Goal: Transaction & Acquisition: Obtain resource

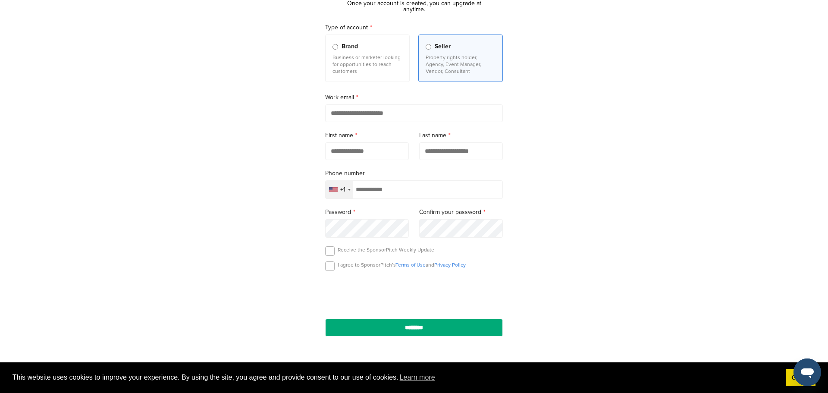
scroll to position [77, 0]
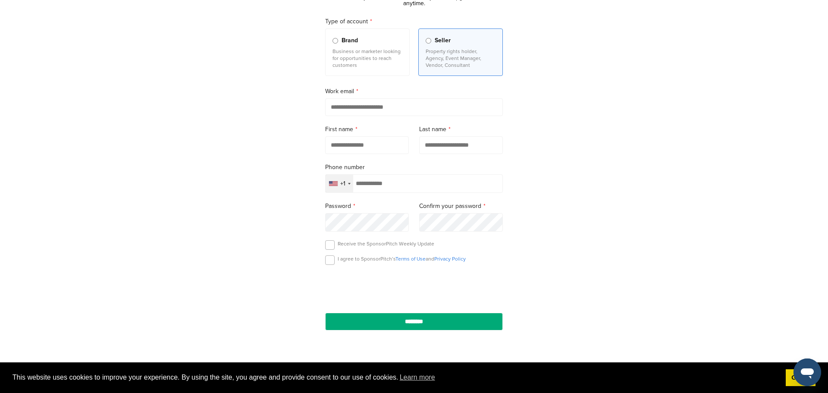
click at [385, 107] on input "email" at bounding box center [414, 107] width 178 height 18
type input "**********"
click at [366, 147] on input "text" at bounding box center [367, 145] width 84 height 18
type input "*********"
type input "********"
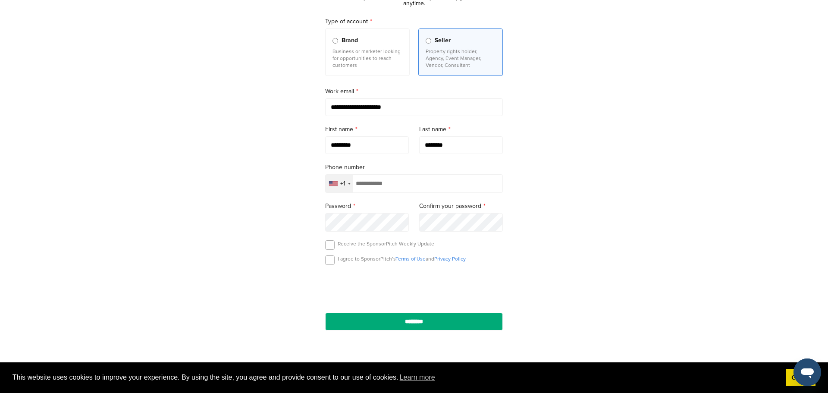
click at [377, 187] on input "tel" at bounding box center [414, 183] width 178 height 19
type input "**********"
click at [325, 262] on label at bounding box center [329, 259] width 9 height 9
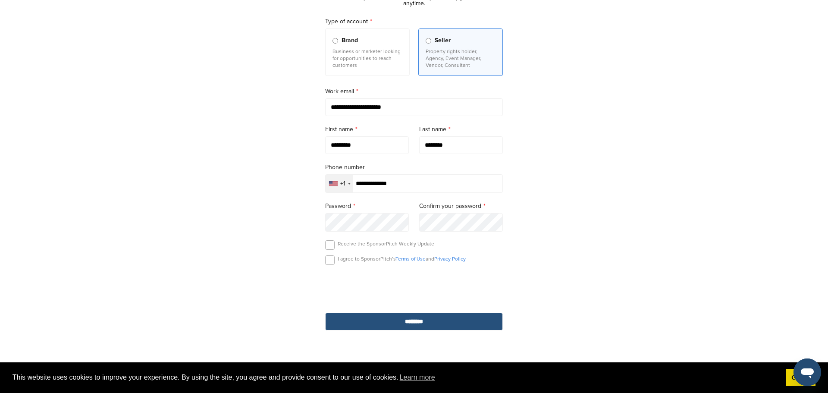
click at [414, 321] on input "********" at bounding box center [414, 322] width 178 height 18
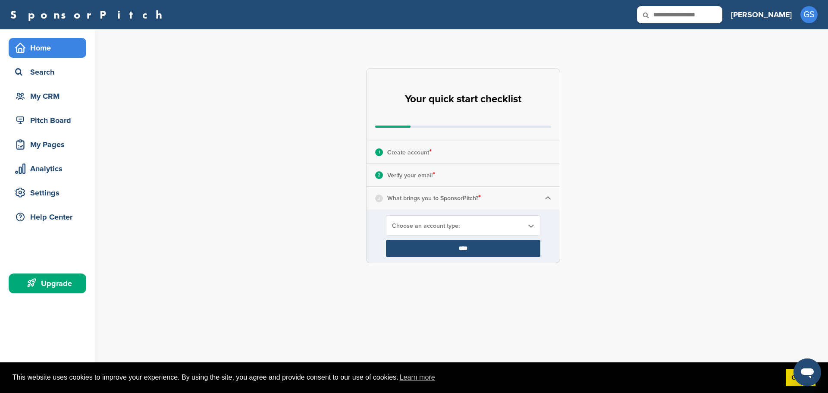
click at [547, 198] on img at bounding box center [547, 198] width 6 height 6
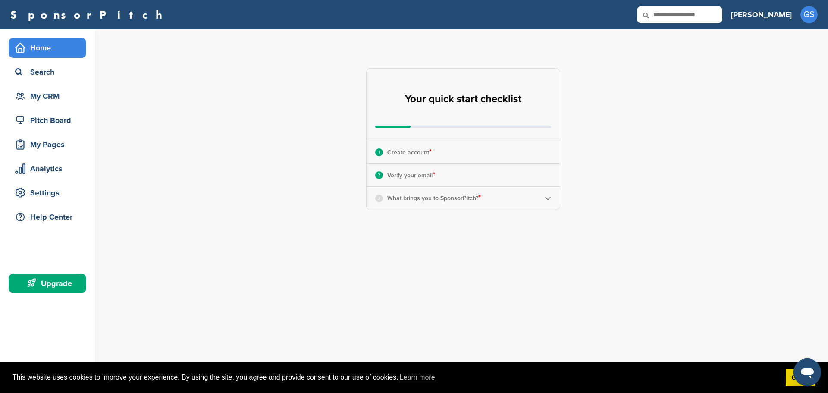
click at [547, 198] on img at bounding box center [547, 198] width 6 height 6
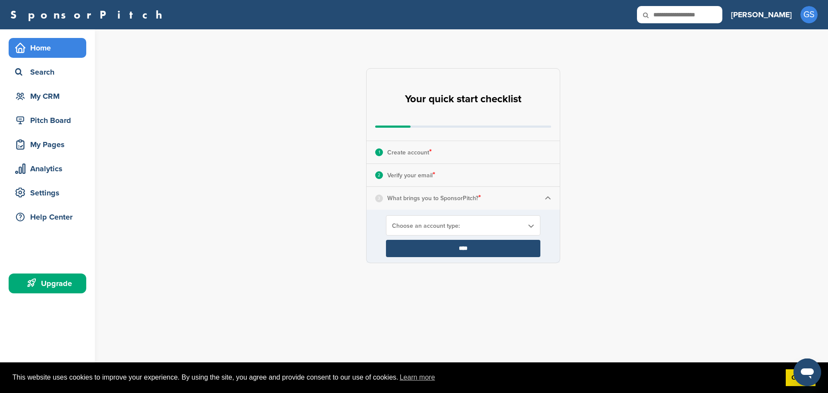
click at [519, 223] on span "Choose an account type:" at bounding box center [457, 225] width 131 height 7
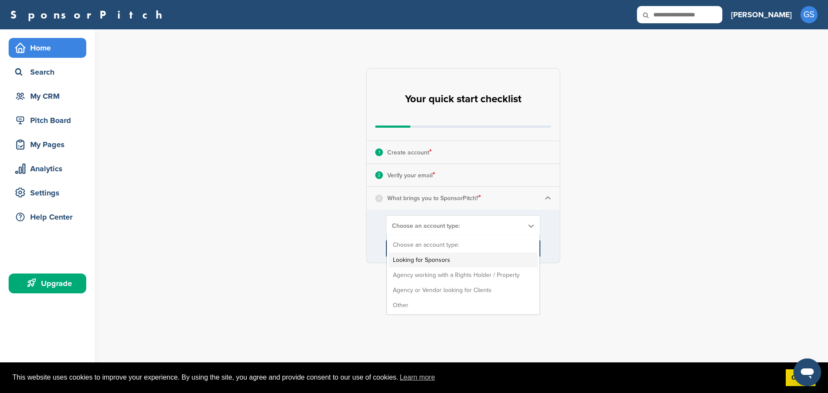
click at [438, 258] on li "Looking for Sponsors" at bounding box center [462, 259] width 149 height 15
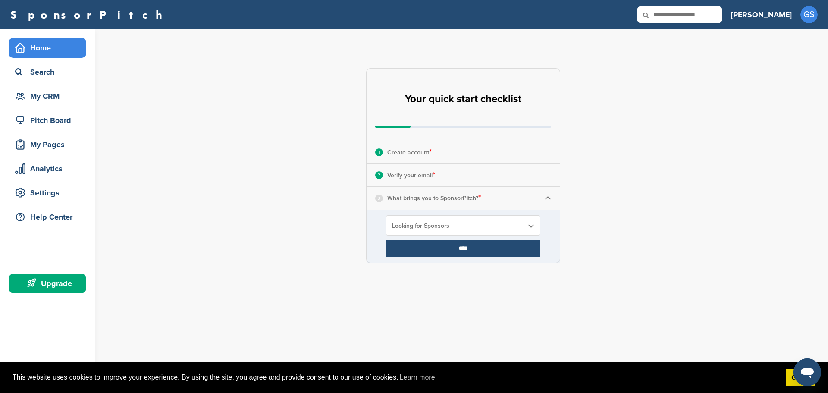
click at [463, 248] on input "****" at bounding box center [463, 248] width 154 height 17
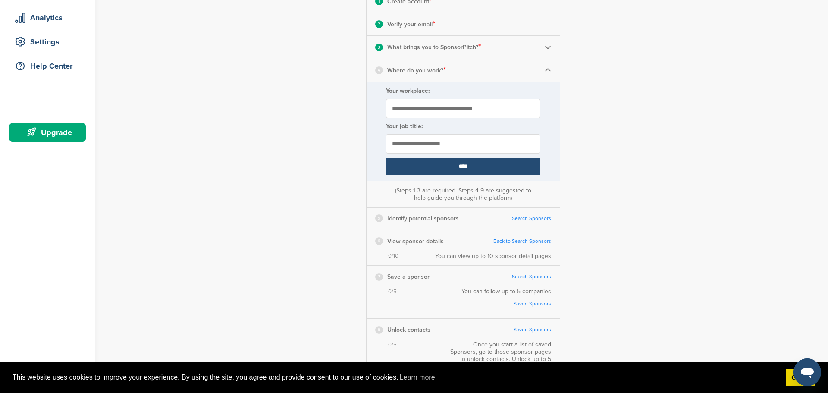
scroll to position [160, 0]
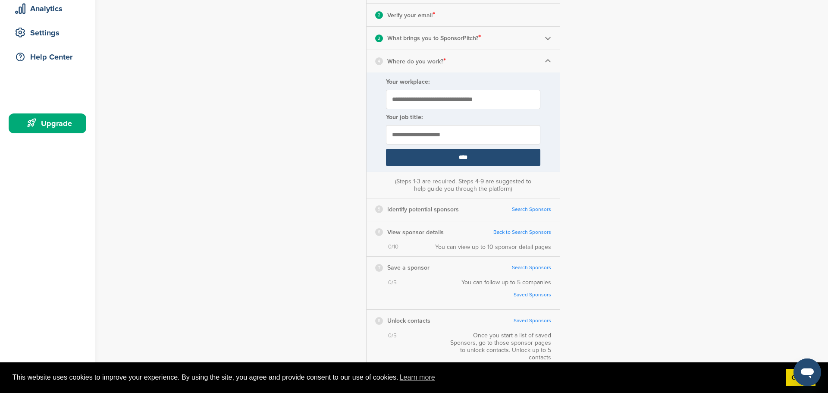
click at [477, 100] on input "Your workplace:" at bounding box center [463, 99] width 154 height 19
type input "**********"
click at [469, 158] on input "****" at bounding box center [463, 157] width 154 height 17
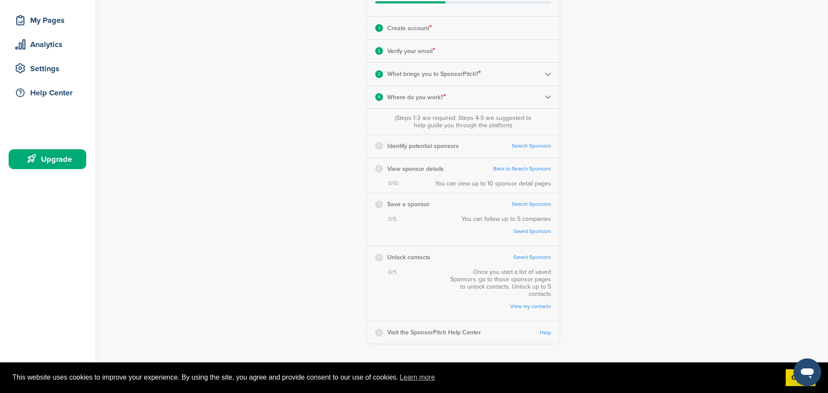
scroll to position [123, 0]
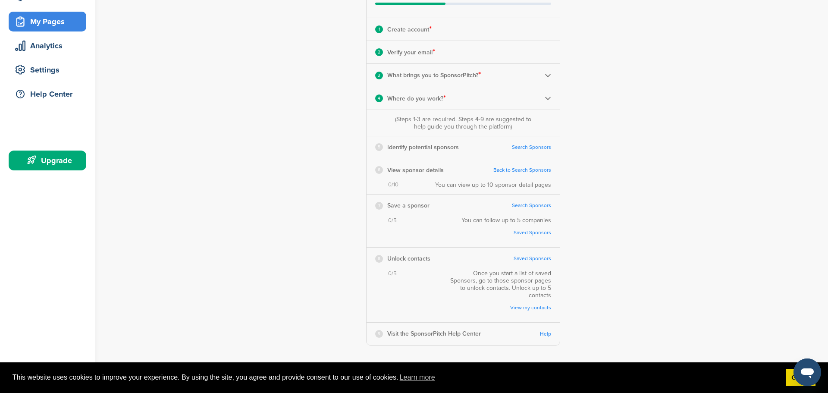
click at [60, 22] on div "My Pages" at bounding box center [49, 22] width 73 height 16
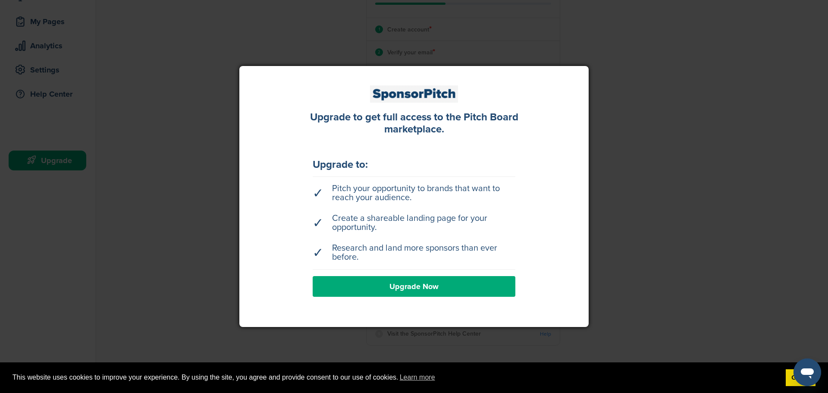
click at [405, 286] on link "Upgrade Now" at bounding box center [414, 286] width 203 height 21
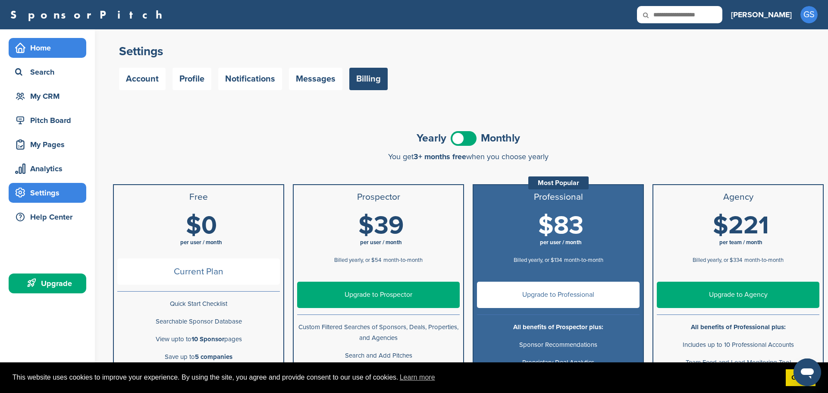
click at [47, 50] on div "Home" at bounding box center [49, 48] width 73 height 16
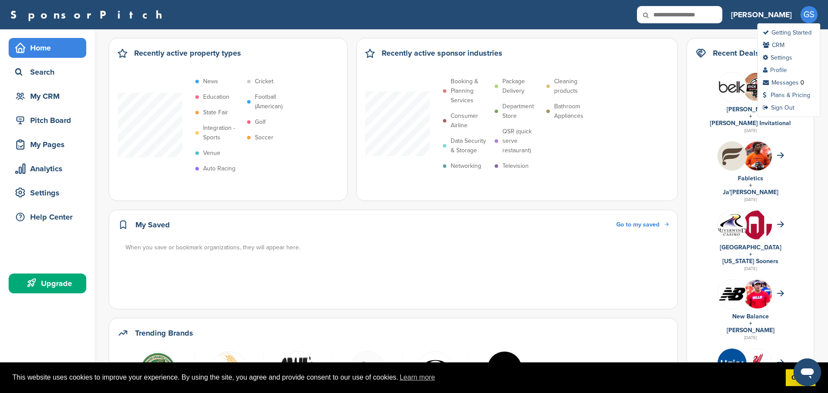
click at [784, 70] on link "Profile" at bounding box center [775, 69] width 24 height 7
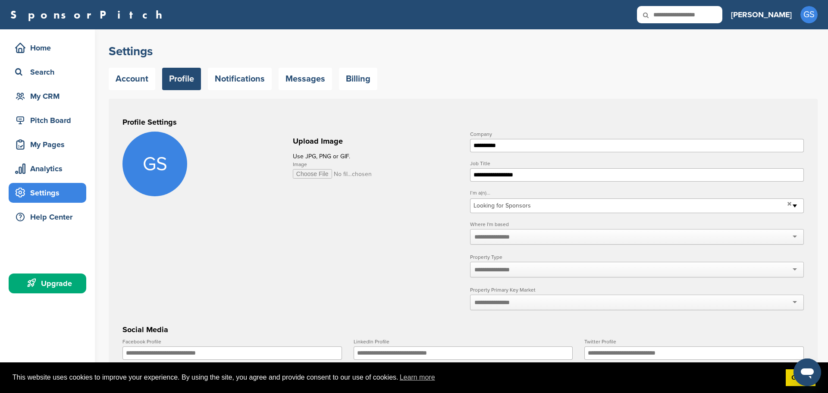
click at [319, 177] on input "Image" at bounding box center [332, 173] width 79 height 9
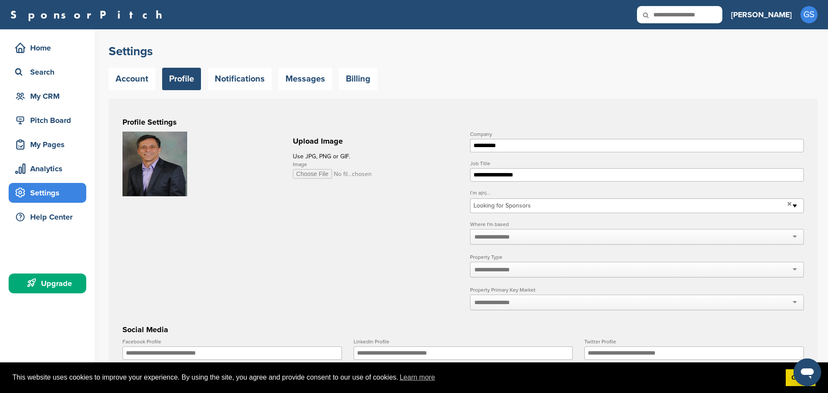
click at [313, 172] on input "Image" at bounding box center [332, 173] width 79 height 9
type input "**********"
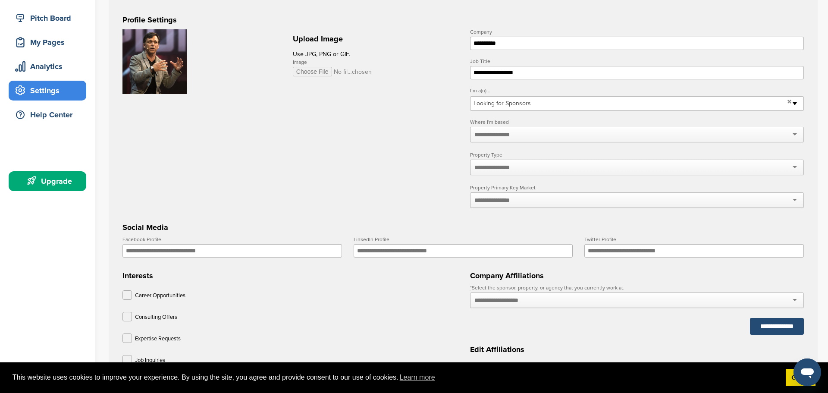
scroll to position [103, 0]
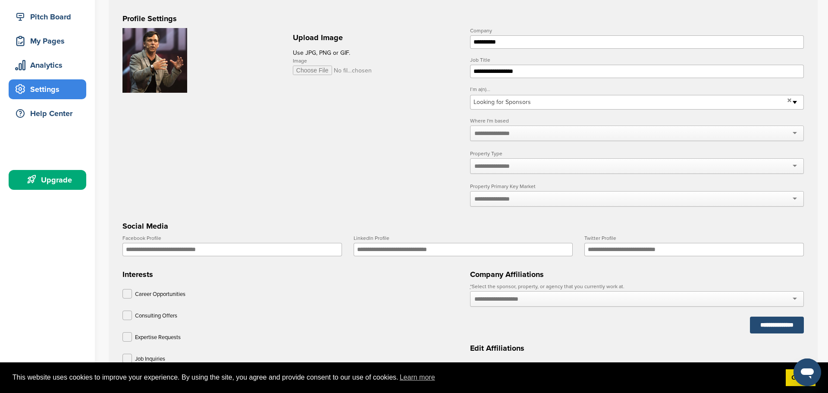
click at [520, 133] on div at bounding box center [637, 133] width 334 height 16
type input "*****"
click at [528, 167] on div at bounding box center [637, 166] width 334 height 16
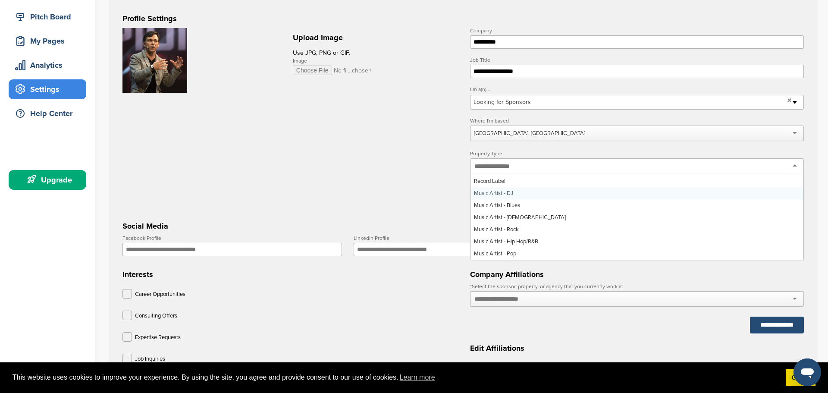
scroll to position [438, 0]
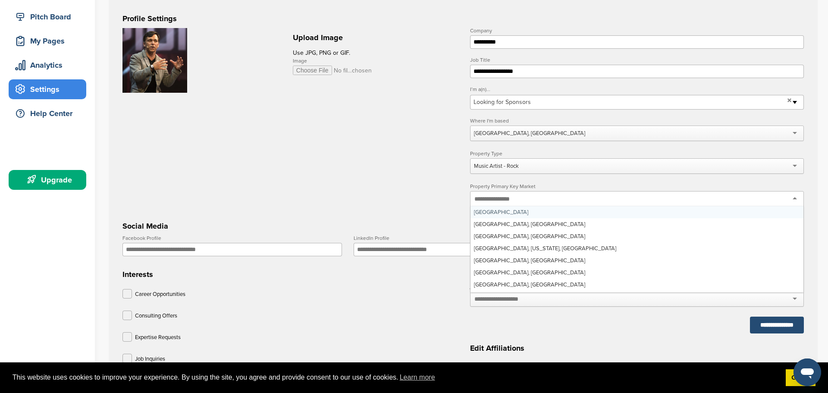
click at [530, 200] on div at bounding box center [637, 199] width 334 height 16
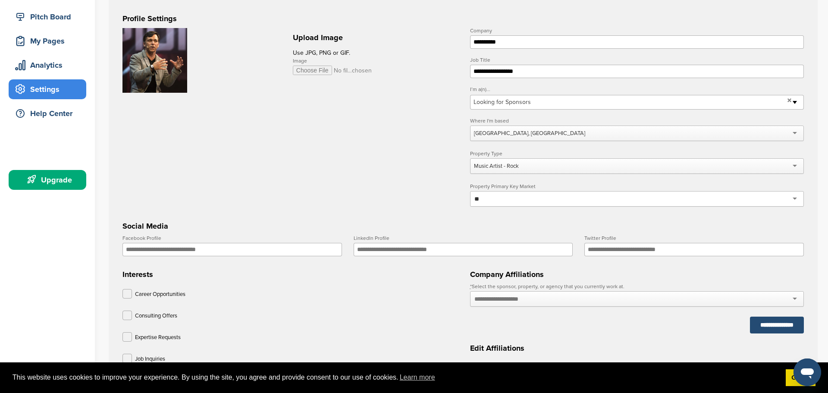
type input "*"
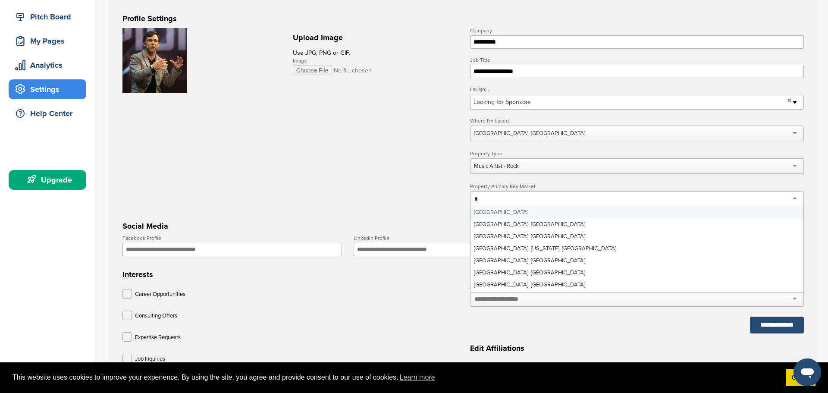
type input "**"
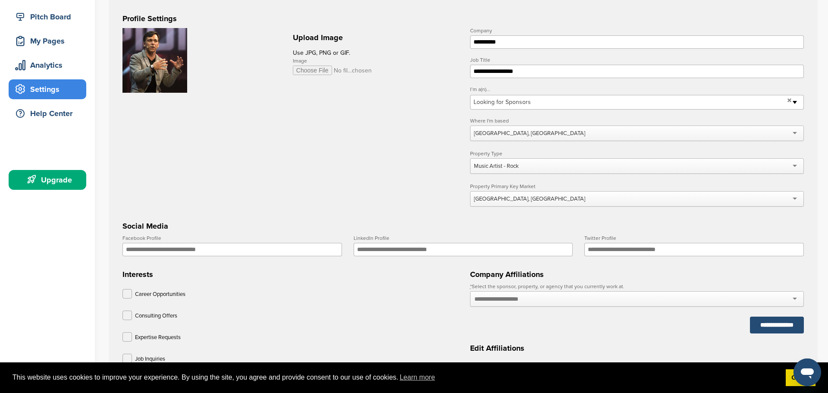
scroll to position [108, 0]
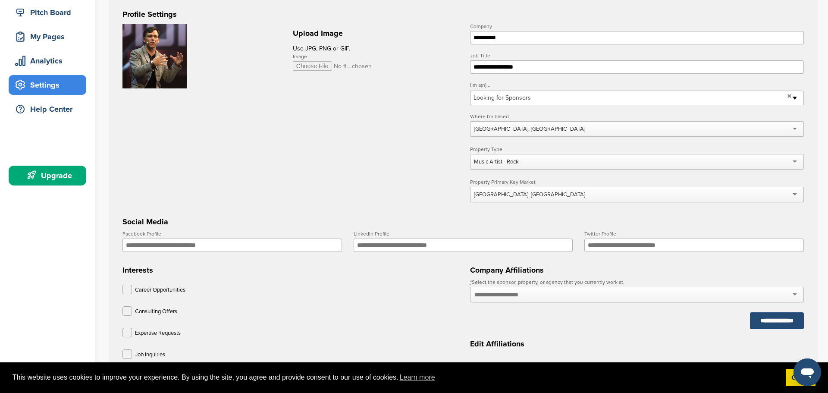
click at [631, 247] on input "Twitter Profile" at bounding box center [693, 244] width 219 height 13
type input "*"
click at [364, 188] on form "**********" at bounding box center [462, 240] width 681 height 433
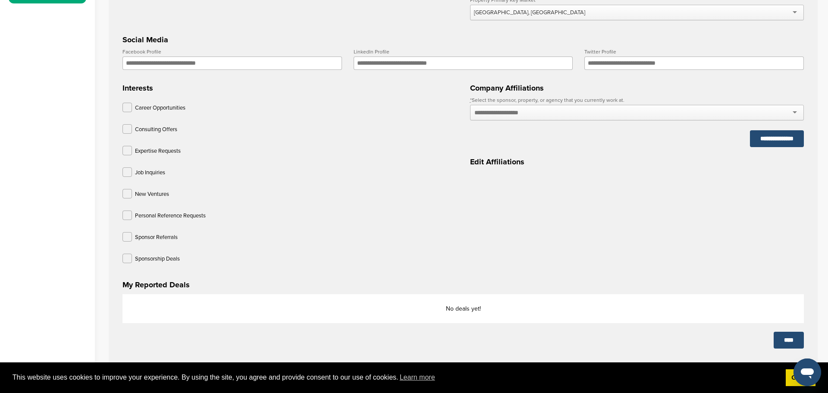
scroll to position [288, 0]
click at [570, 116] on div at bounding box center [637, 114] width 334 height 16
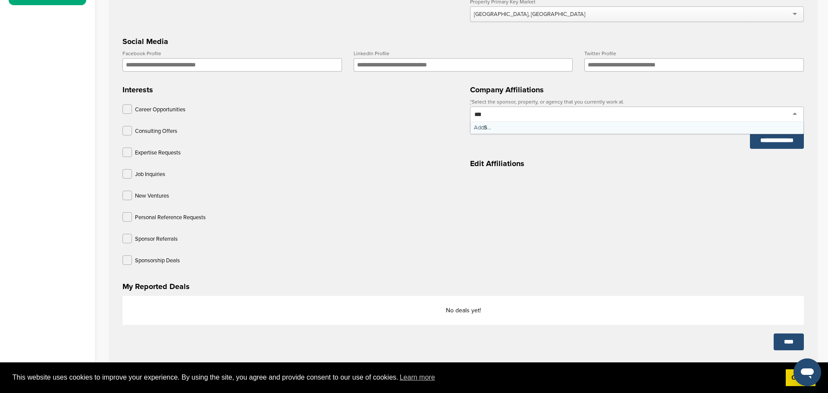
scroll to position [0, 0]
type input "*"
click at [407, 197] on div "New Ventures" at bounding box center [289, 197] width 334 height 13
click at [129, 241] on label at bounding box center [126, 238] width 9 height 9
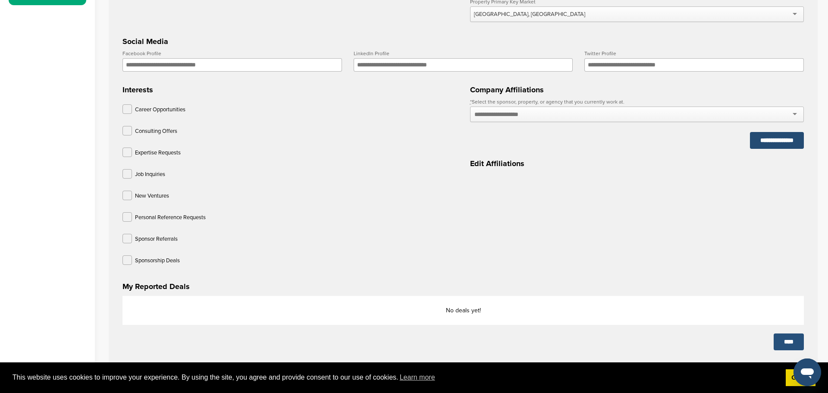
click at [783, 344] on input "****" at bounding box center [788, 341] width 30 height 17
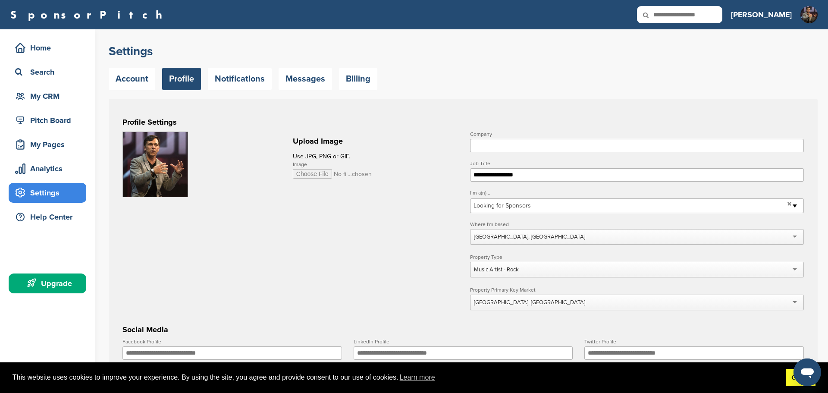
click at [788, 381] on link "Got it!" at bounding box center [800, 377] width 30 height 17
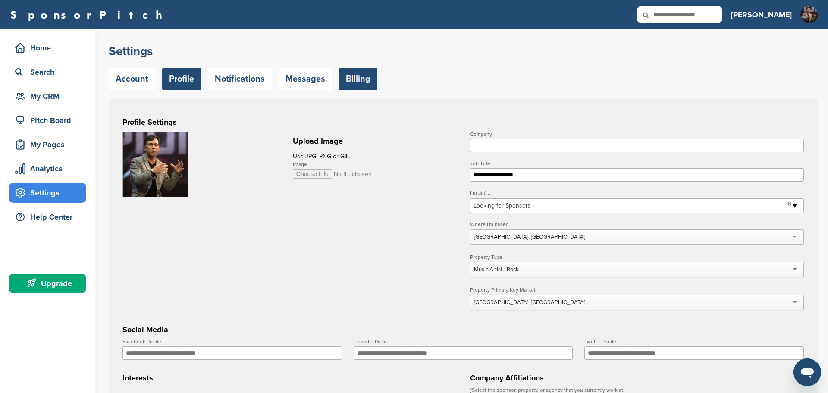
click at [362, 79] on link "Billing" at bounding box center [358, 79] width 38 height 22
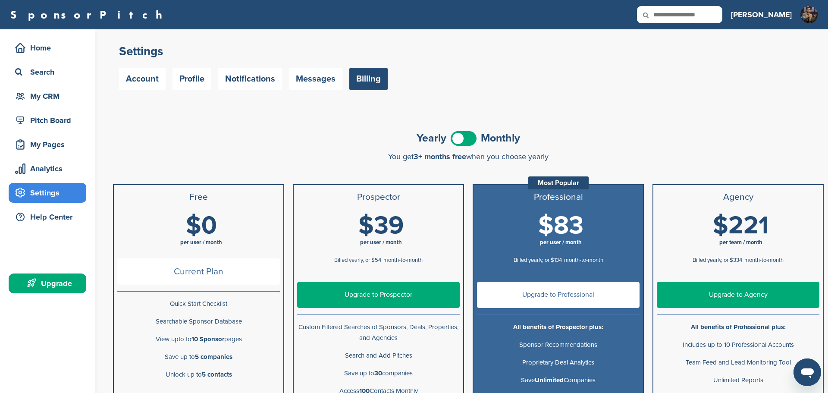
click at [308, 77] on link "Messages" at bounding box center [315, 79] width 53 height 22
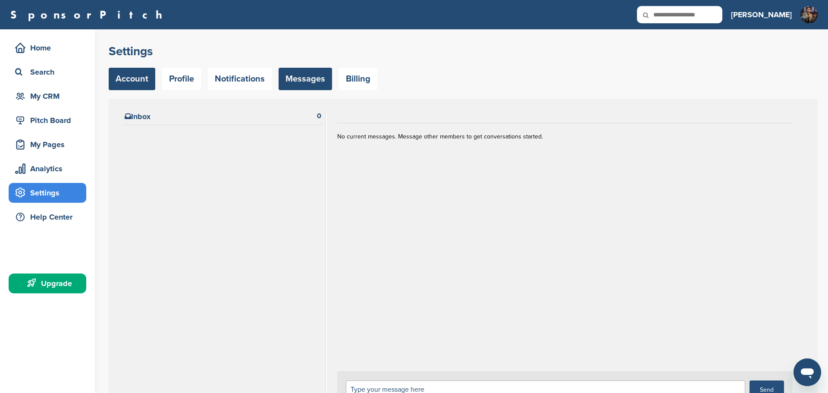
click at [117, 78] on link "Account" at bounding box center [132, 79] width 47 height 22
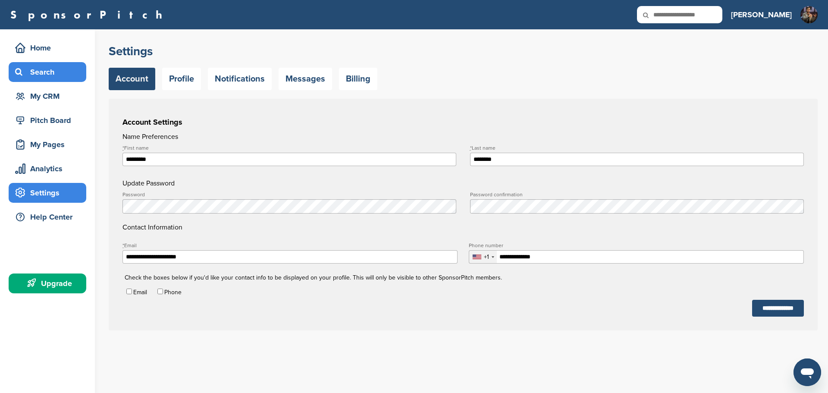
click at [52, 71] on div "Search" at bounding box center [49, 72] width 73 height 16
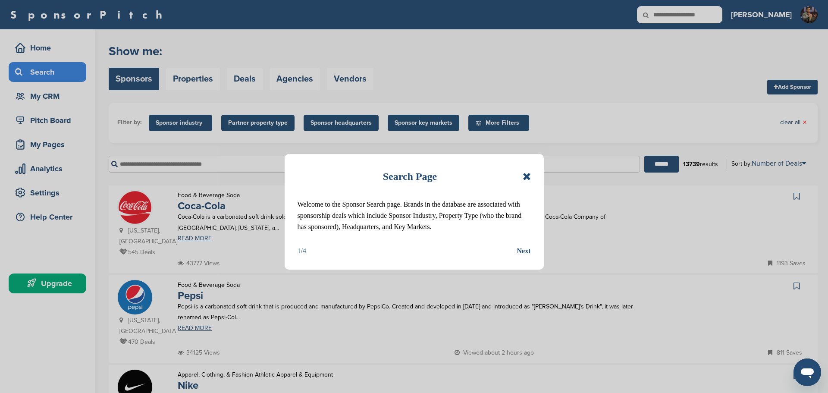
click at [525, 250] on div "Next" at bounding box center [524, 250] width 14 height 11
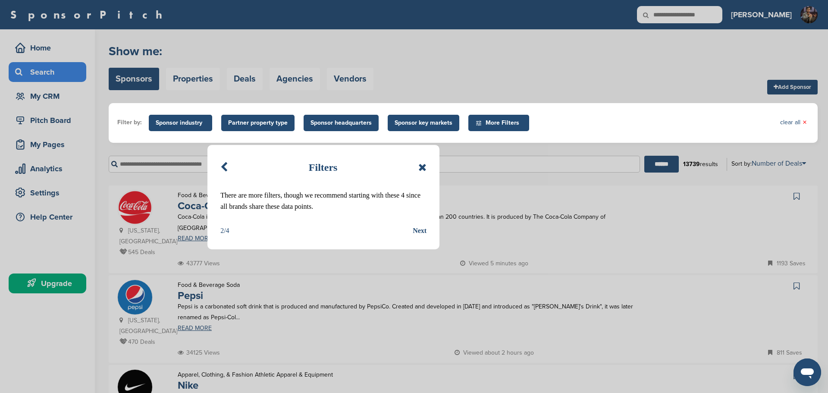
click at [418, 229] on div "Next" at bounding box center [420, 230] width 14 height 11
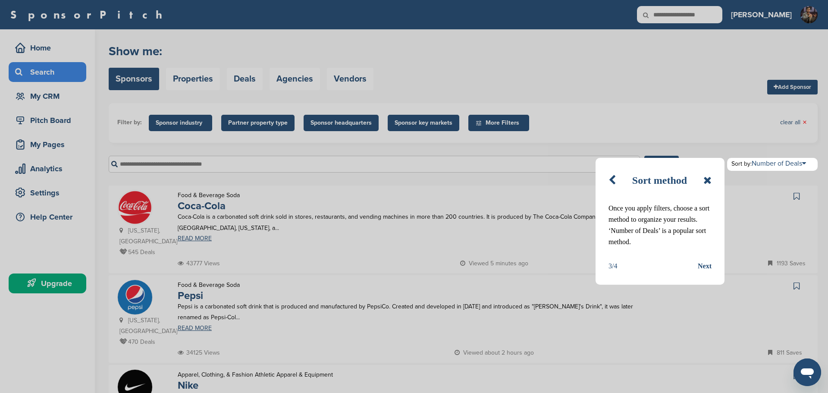
click at [708, 266] on div "Next" at bounding box center [704, 265] width 14 height 11
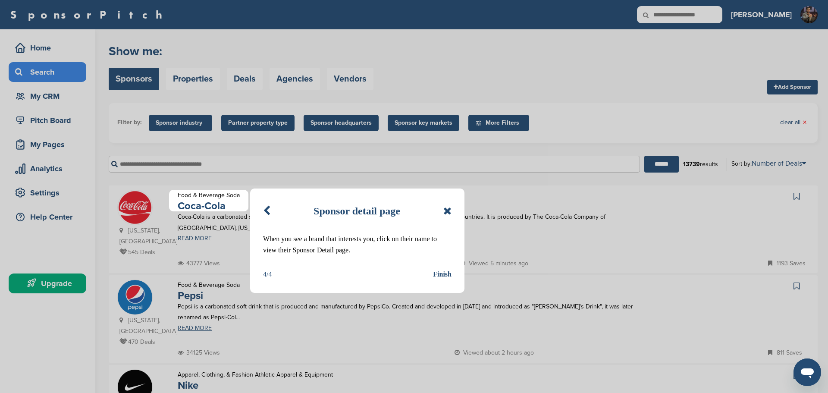
click at [443, 275] on div "Finish" at bounding box center [442, 274] width 19 height 11
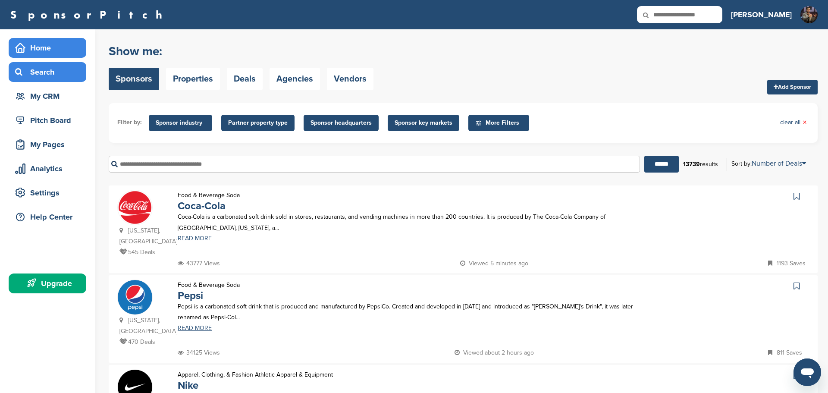
click at [46, 51] on div "Home" at bounding box center [49, 48] width 73 height 16
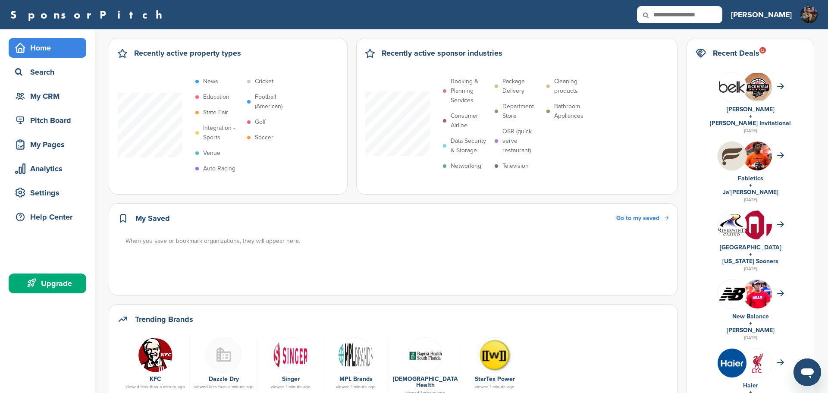
click at [50, 285] on div "Upgrade" at bounding box center [49, 283] width 73 height 16
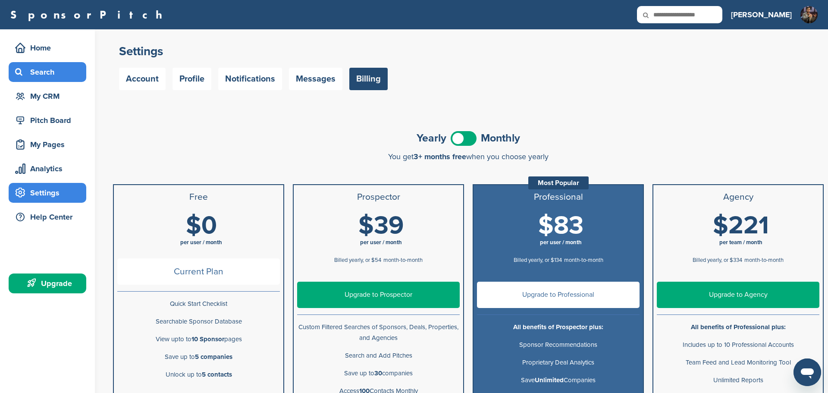
click at [43, 70] on div "Search" at bounding box center [49, 72] width 73 height 16
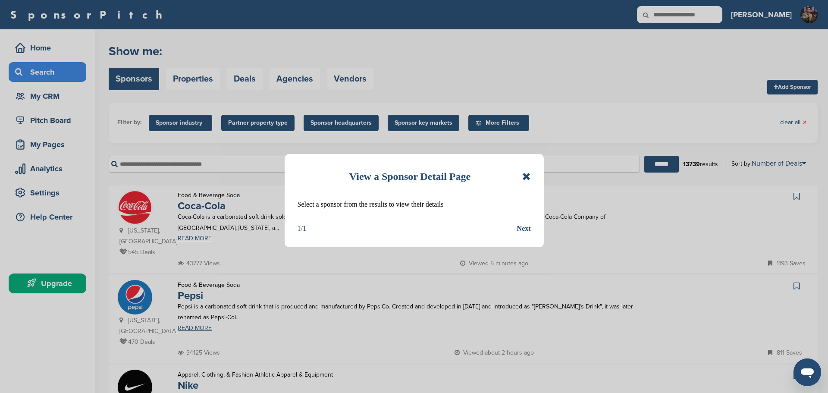
click at [530, 173] on icon at bounding box center [526, 176] width 8 height 10
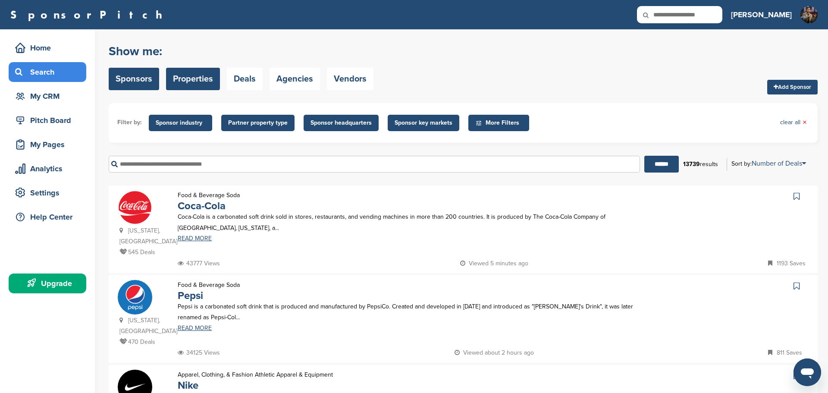
click at [194, 80] on link "Properties" at bounding box center [193, 79] width 54 height 22
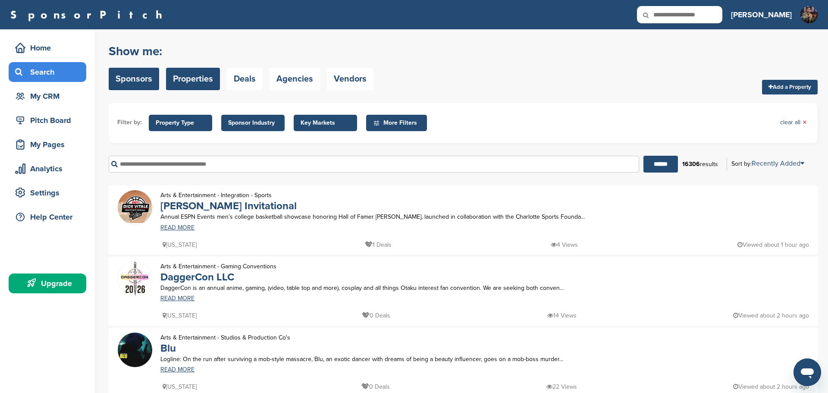
click at [142, 81] on link "Sponsors" at bounding box center [134, 79] width 50 height 22
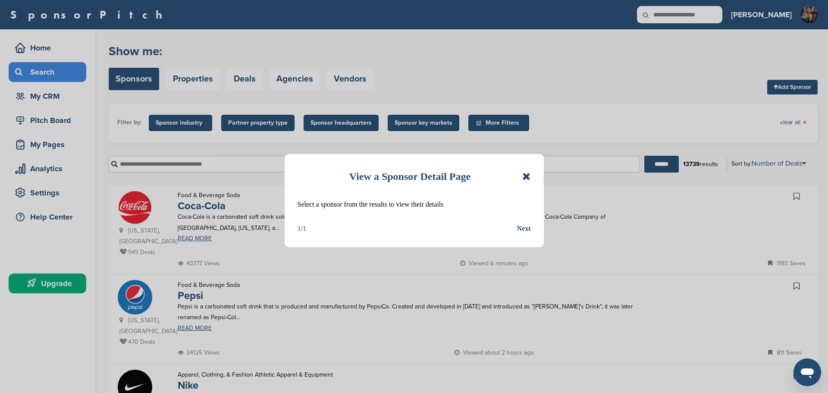
click at [525, 175] on icon at bounding box center [526, 176] width 8 height 10
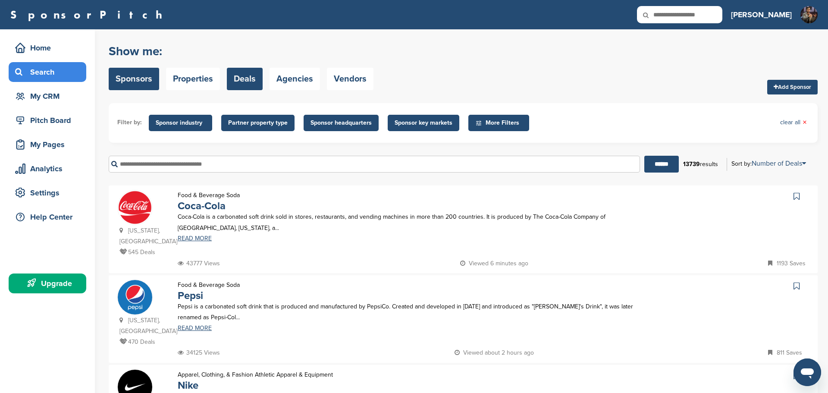
click at [251, 77] on link "Deals" at bounding box center [245, 79] width 36 height 22
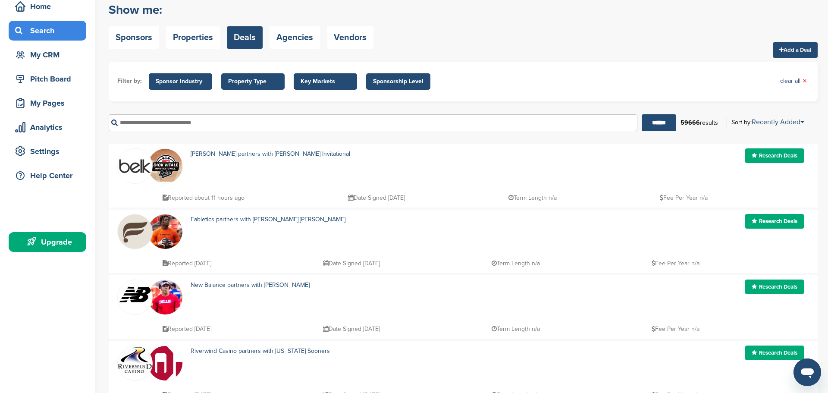
scroll to position [2, 0]
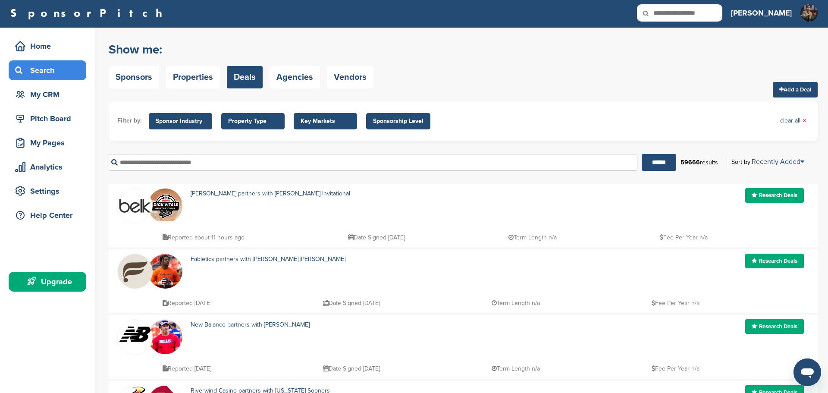
click at [405, 121] on span "Sponsorship Level" at bounding box center [398, 120] width 50 height 9
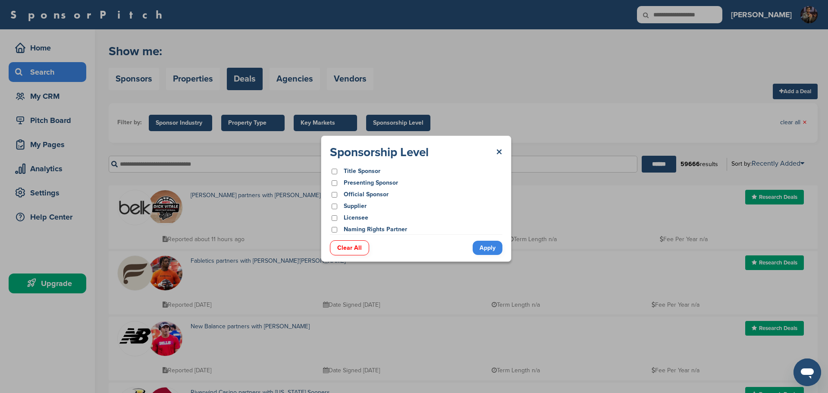
click at [405, 121] on div "Sponsorship Level × Title Sponsor Presenting Sponsor Official Sponsor Supplier …" at bounding box center [416, 198] width 832 height 397
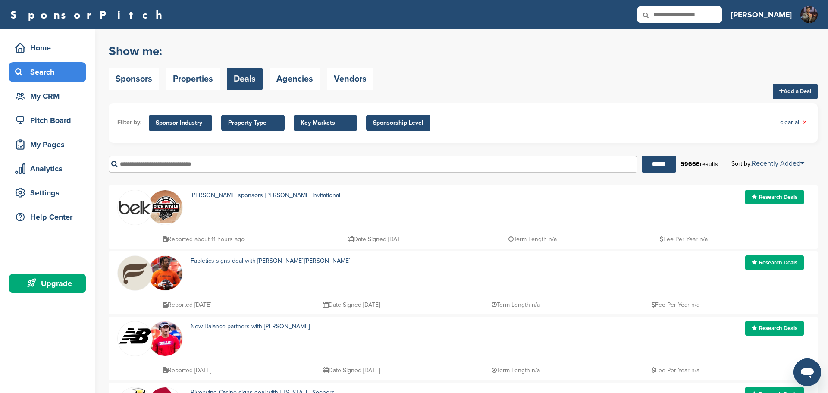
click at [321, 127] on span "Key Markets" at bounding box center [325, 122] width 50 height 9
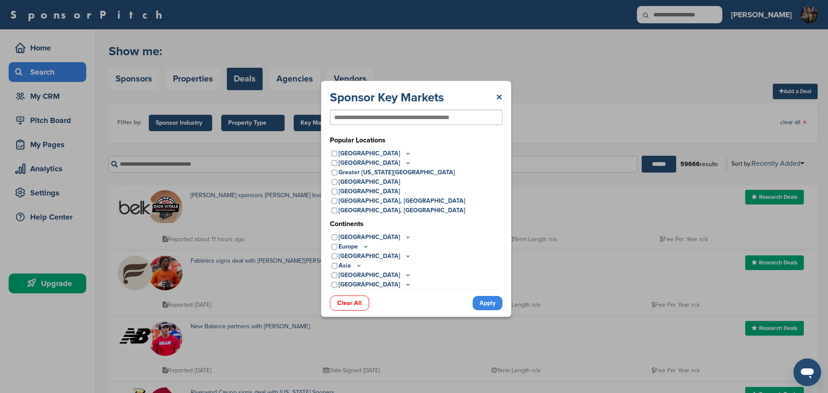
click at [317, 125] on div "Sponsor Key Markets × Popular Locations United States Midwest Illinois Indiana …" at bounding box center [416, 198] width 832 height 397
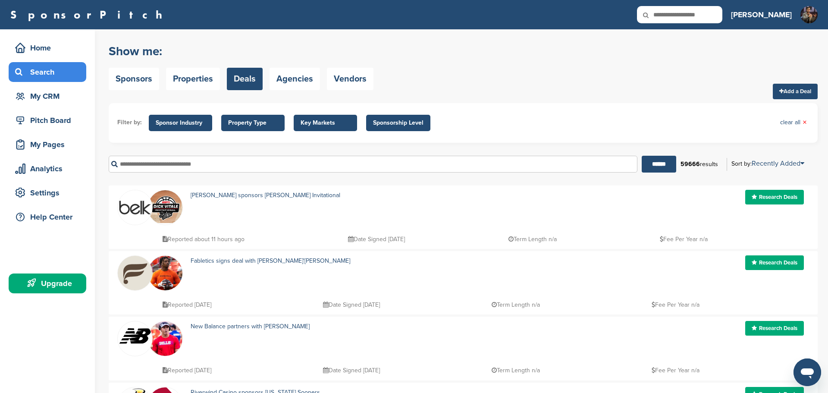
click at [238, 123] on span "Property Type" at bounding box center [253, 122] width 50 height 9
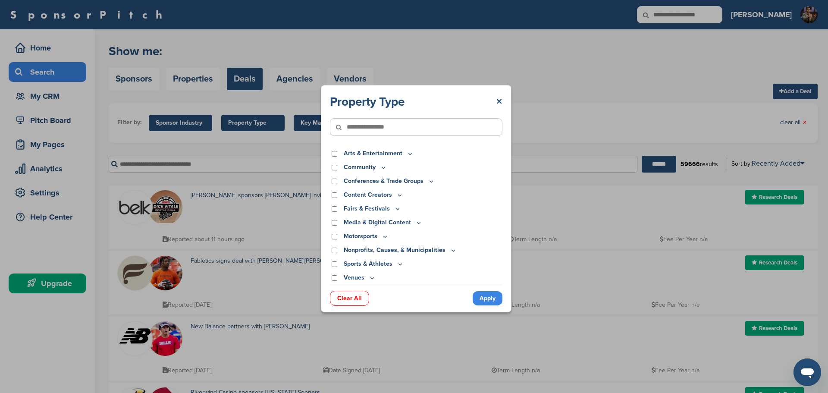
click at [499, 99] on link "×" at bounding box center [499, 102] width 6 height 16
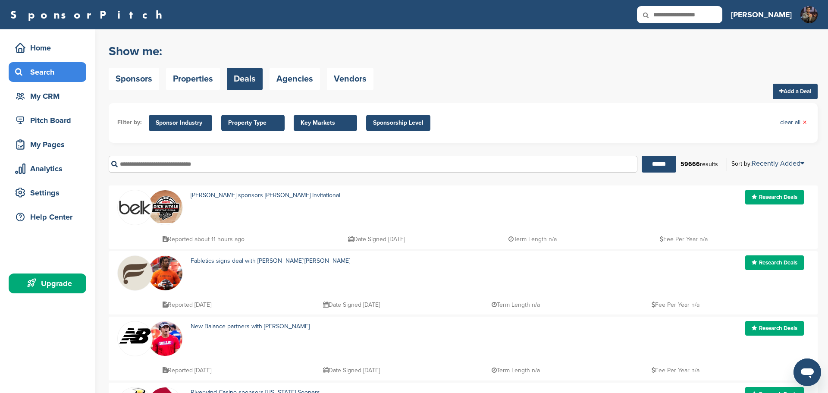
click at [187, 126] on span "Sponsor Industry" at bounding box center [181, 122] width 50 height 9
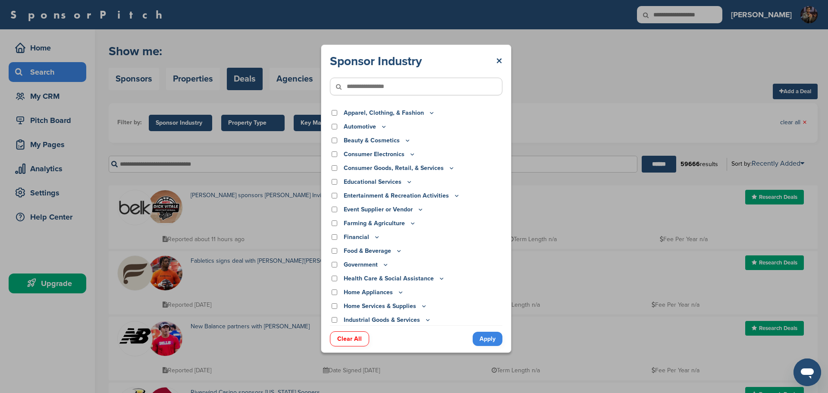
click at [187, 126] on div "Sponsor Industry × Apparel, Clothing, & Fashion Accessories Athletic Apparel & …" at bounding box center [416, 198] width 832 height 397
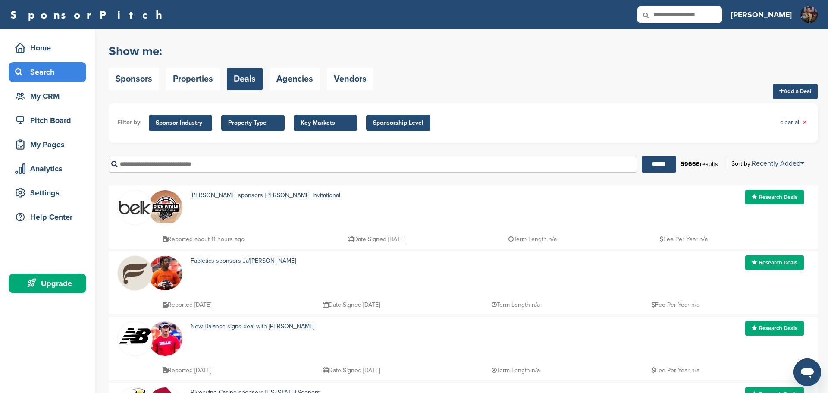
click at [182, 163] on input "text" at bounding box center [373, 164] width 529 height 17
click at [641, 156] on input "******" at bounding box center [658, 164] width 34 height 17
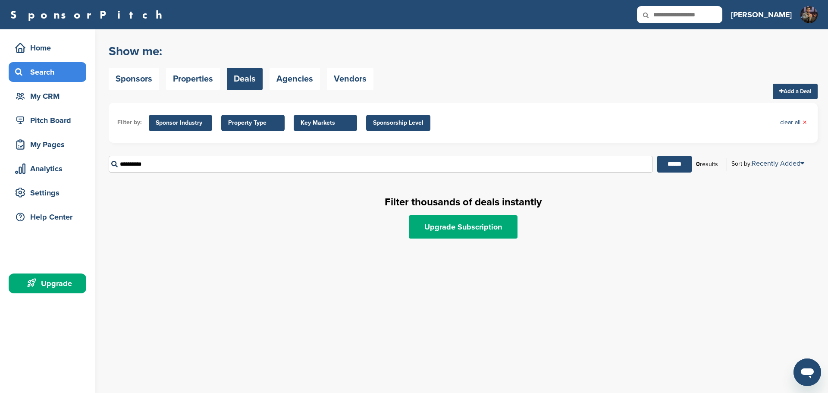
drag, startPoint x: 156, startPoint y: 166, endPoint x: 116, endPoint y: 167, distance: 39.7
click at [116, 167] on input "**********" at bounding box center [381, 164] width 544 height 17
type input "*****"
click at [657, 156] on input "******" at bounding box center [674, 164] width 34 height 17
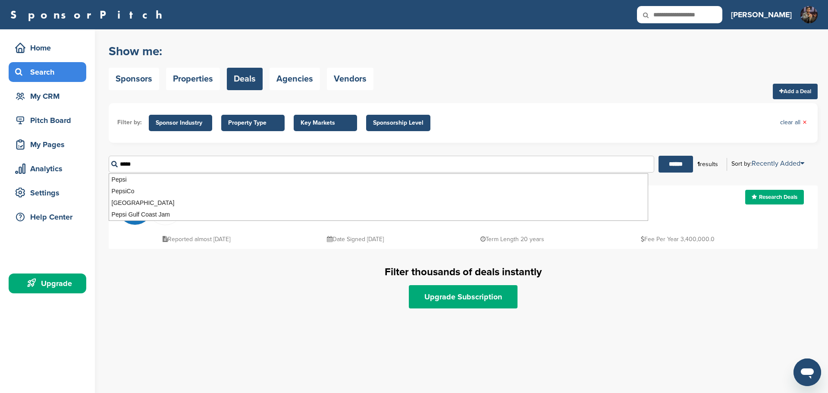
click at [144, 281] on div "Filter thousands of deals instantly Upgrade Subscription" at bounding box center [463, 286] width 709 height 44
click at [143, 202] on img at bounding box center [135, 207] width 34 height 35
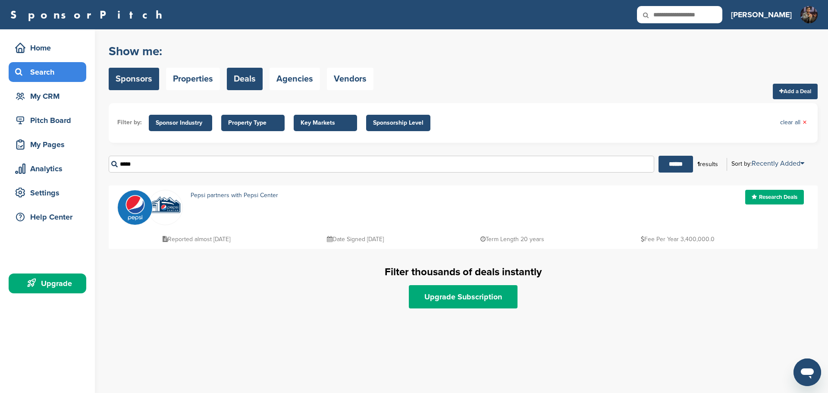
click at [132, 77] on link "Sponsors" at bounding box center [134, 79] width 50 height 22
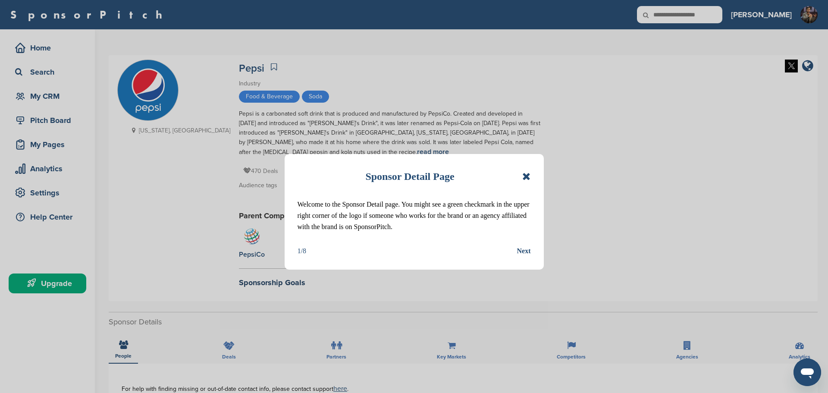
click at [525, 250] on div "Next" at bounding box center [524, 250] width 14 height 11
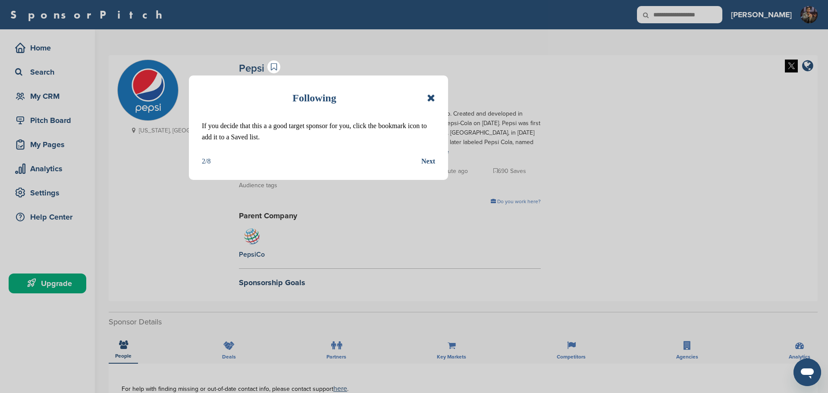
click at [430, 159] on div "Next" at bounding box center [428, 161] width 14 height 11
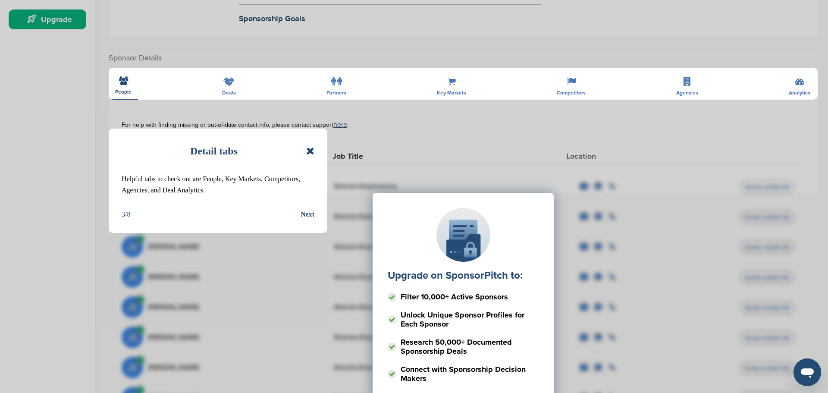
scroll to position [275, 0]
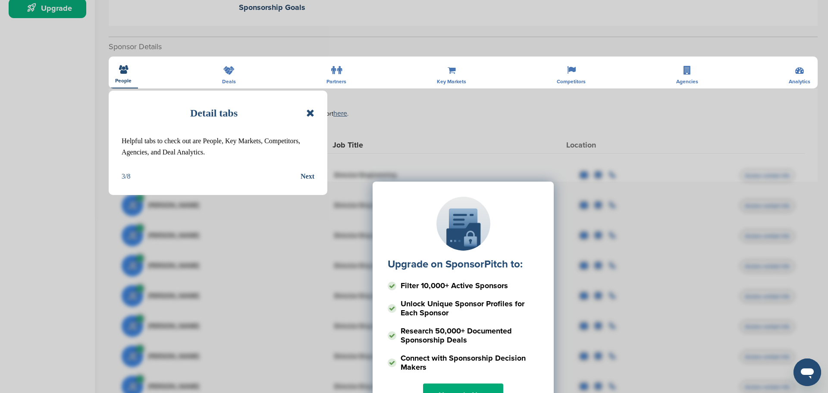
click at [311, 175] on div "Upgrade on SponsorPitch to: Filter 10,000+ Active Sponsors Unlock Unique Sponso…" at bounding box center [463, 268] width 683 height 216
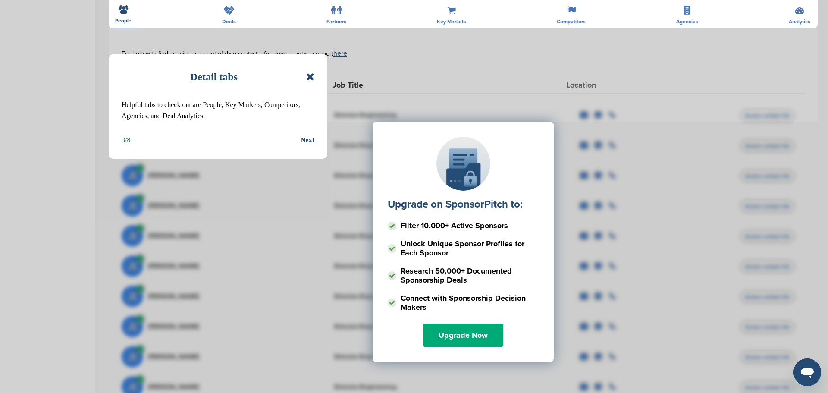
scroll to position [338, 0]
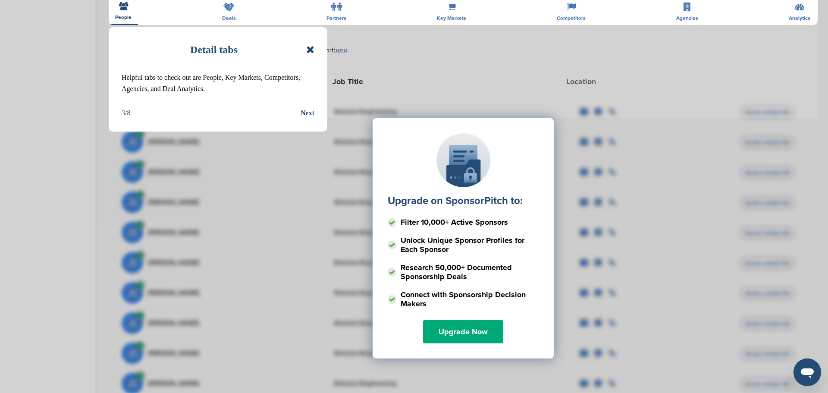
click at [308, 113] on div "Upgrade on SponsorPitch to: Filter 10,000+ Active Sponsors Unlock Unique Sponso…" at bounding box center [463, 205] width 683 height 216
click at [311, 47] on icon at bounding box center [310, 49] width 8 height 10
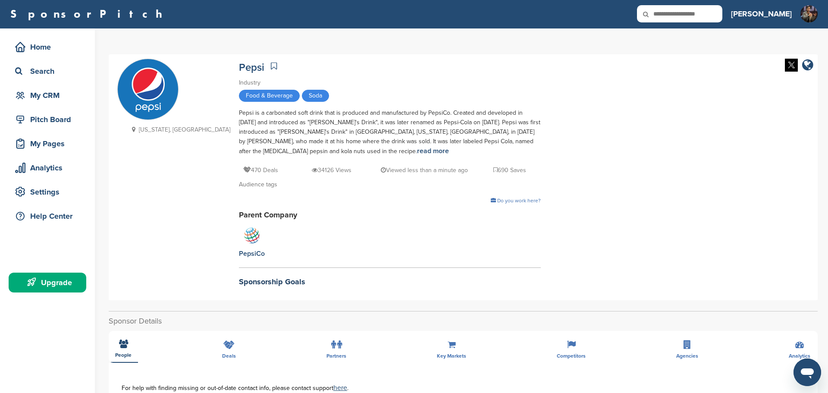
scroll to position [0, 0]
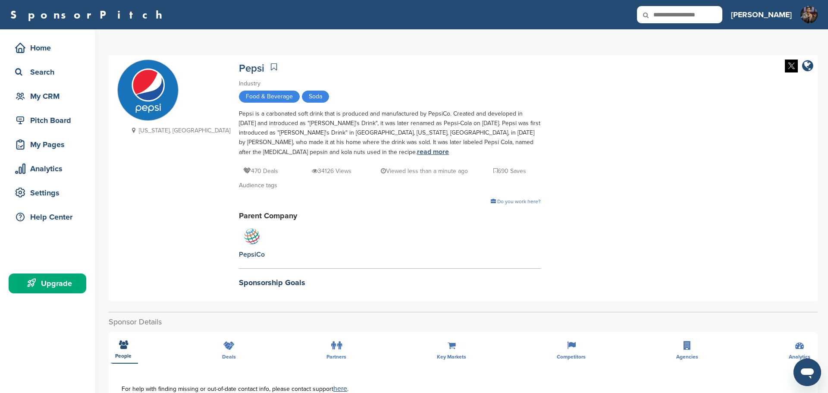
click at [417, 152] on link "read more" at bounding box center [433, 151] width 32 height 9
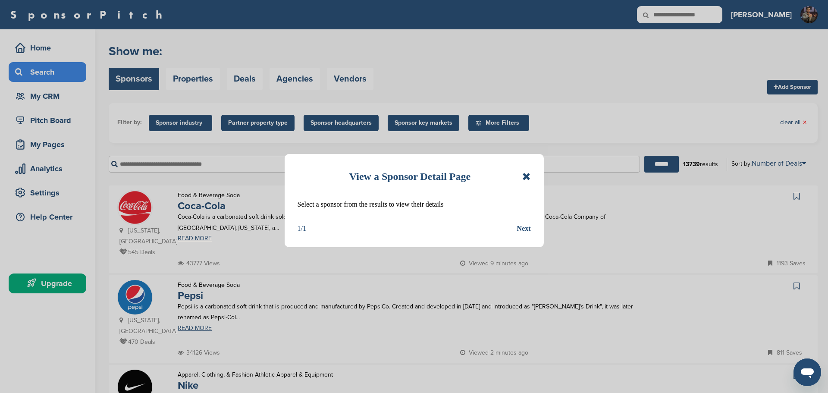
click at [527, 173] on icon at bounding box center [526, 176] width 8 height 10
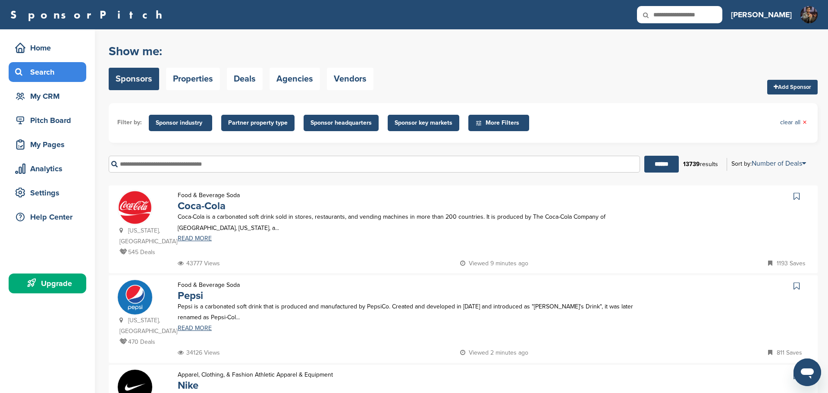
click at [211, 167] on input "text" at bounding box center [374, 164] width 531 height 17
type input "**********"
click at [644, 156] on input "******" at bounding box center [661, 164] width 34 height 17
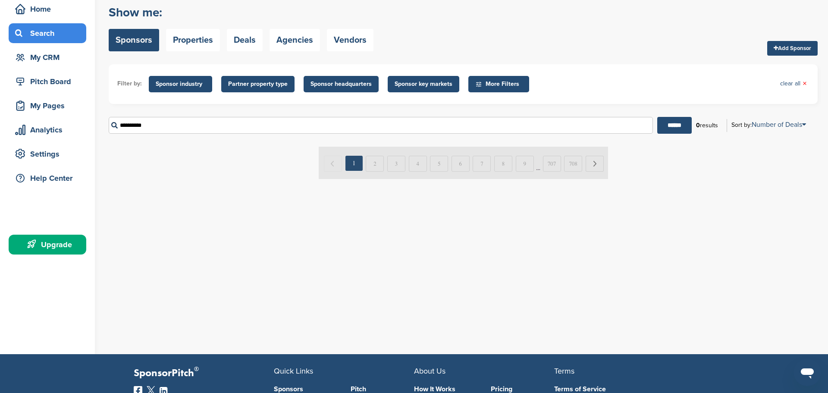
scroll to position [25, 0]
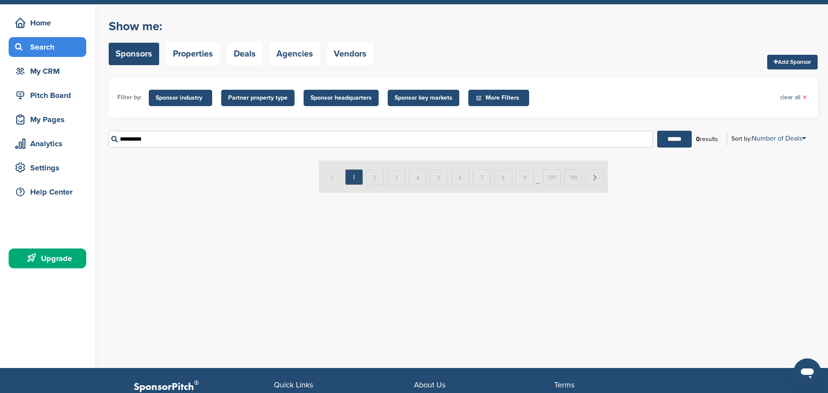
click at [371, 180] on img at bounding box center [463, 176] width 289 height 32
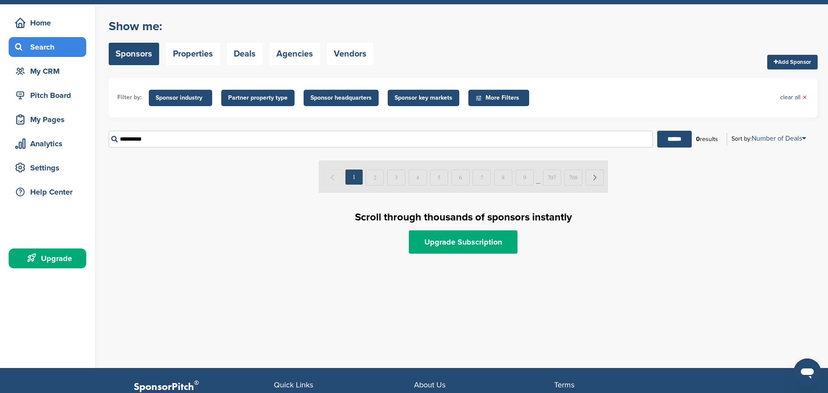
click at [354, 176] on img at bounding box center [463, 176] width 289 height 32
click at [144, 138] on input "**********" at bounding box center [381, 139] width 544 height 17
drag, startPoint x: 154, startPoint y: 141, endPoint x: 115, endPoint y: 141, distance: 39.2
click at [115, 141] on input "**********" at bounding box center [381, 139] width 544 height 17
type input "********"
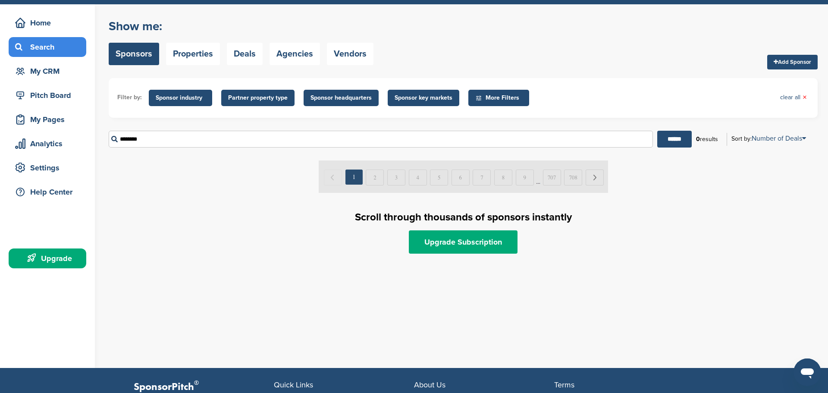
click at [657, 131] on input "******" at bounding box center [674, 139] width 34 height 17
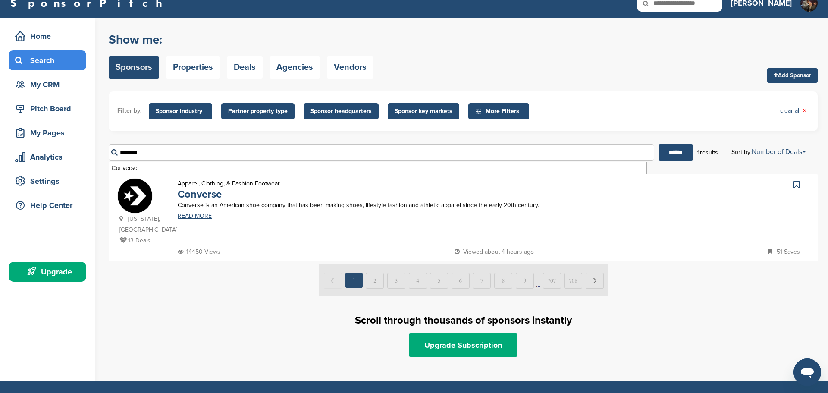
scroll to position [10, 0]
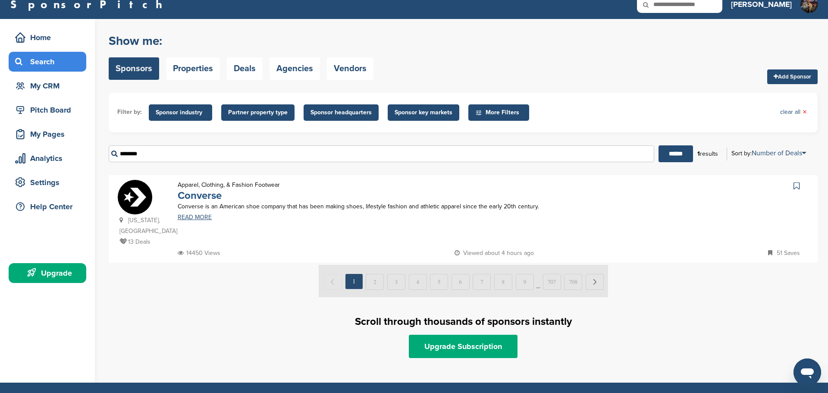
click at [196, 195] on link "Converse" at bounding box center [200, 195] width 44 height 13
click at [59, 88] on div "My CRM" at bounding box center [49, 86] width 73 height 16
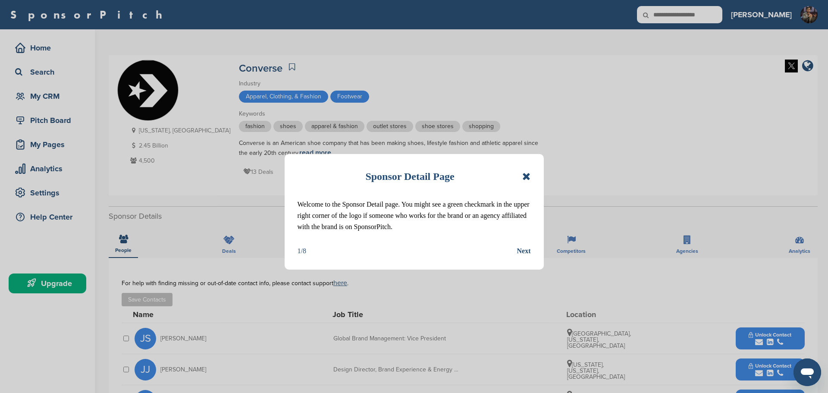
click at [528, 249] on div "Next" at bounding box center [524, 250] width 14 height 11
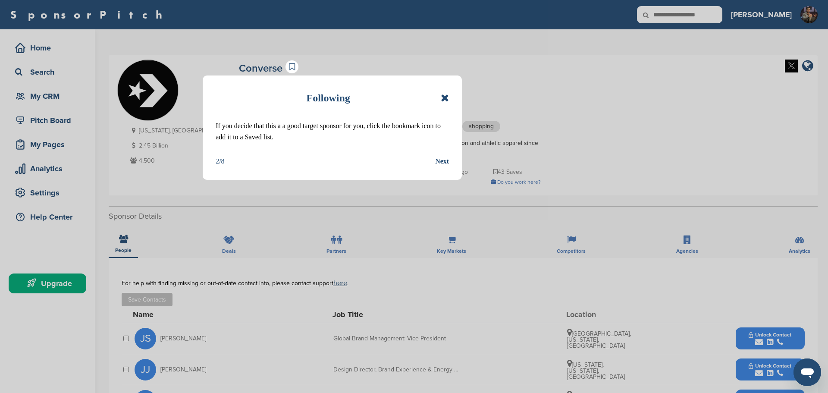
click at [439, 159] on div "Next" at bounding box center [442, 161] width 14 height 11
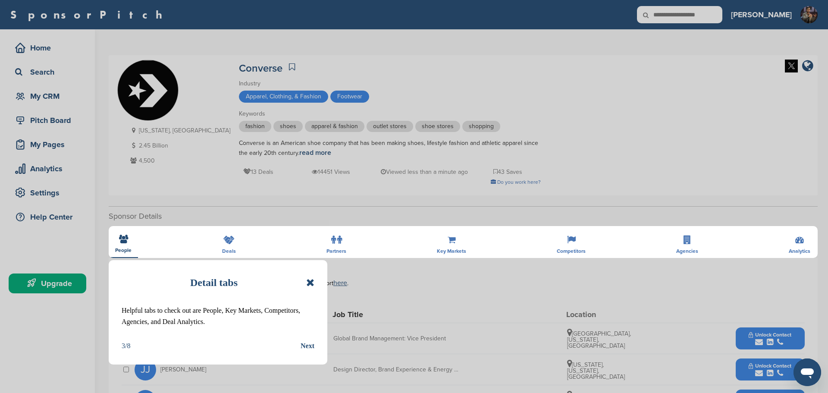
click at [306, 346] on div "Next" at bounding box center [307, 345] width 14 height 11
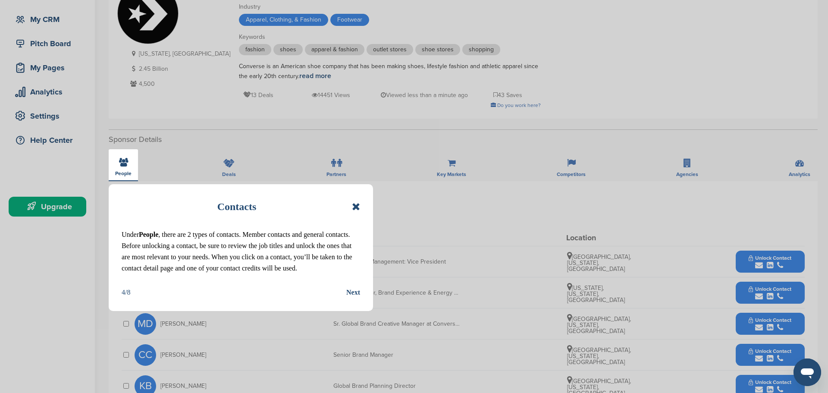
scroll to position [78, 0]
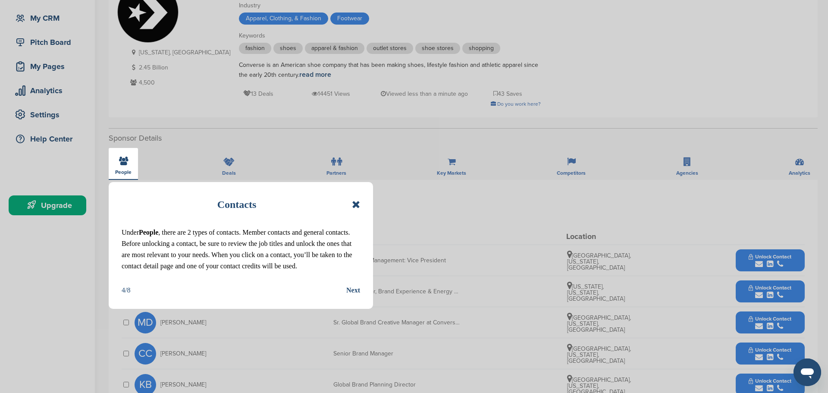
click at [354, 288] on div "Next" at bounding box center [353, 290] width 14 height 11
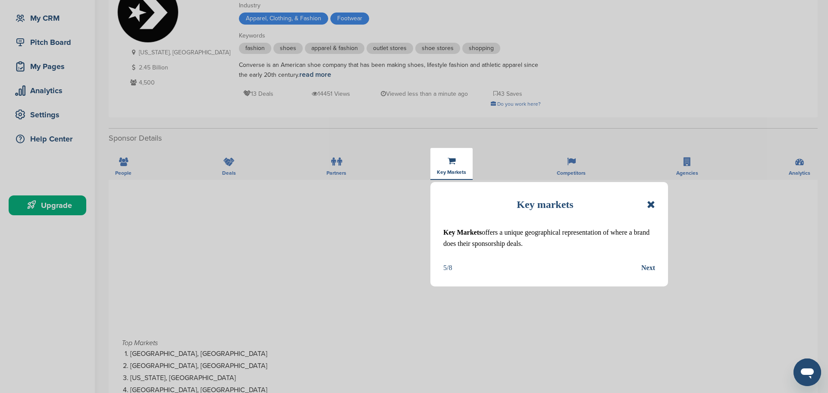
click at [650, 268] on div "Next" at bounding box center [648, 267] width 14 height 11
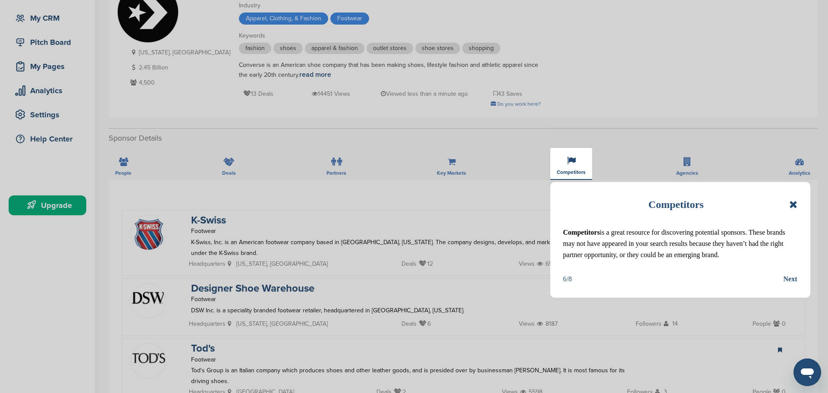
click at [802, 279] on div "Competitors Competitors is a great resource for discovering potential sponsors.…" at bounding box center [680, 240] width 260 height 116
click at [792, 278] on div "Next" at bounding box center [790, 278] width 14 height 11
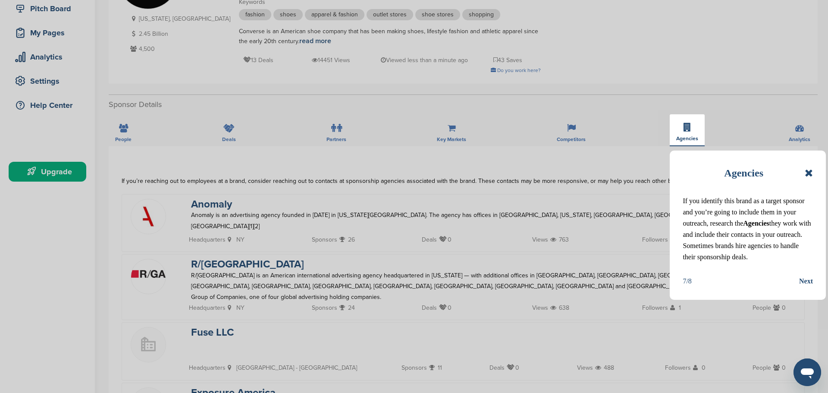
scroll to position [113, 0]
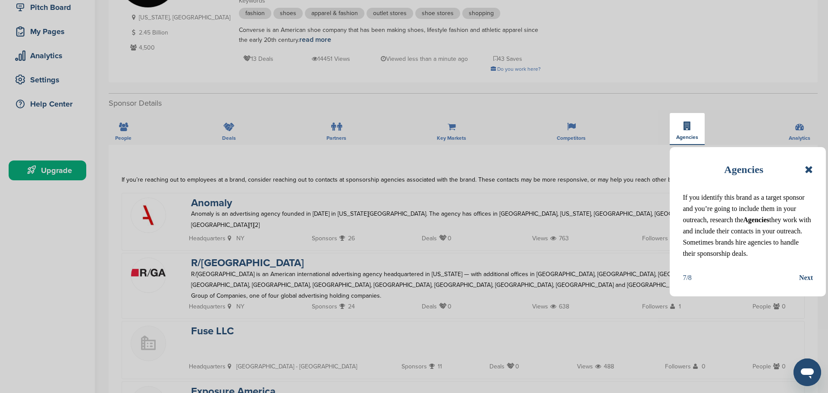
click at [803, 278] on div "Next" at bounding box center [806, 277] width 14 height 11
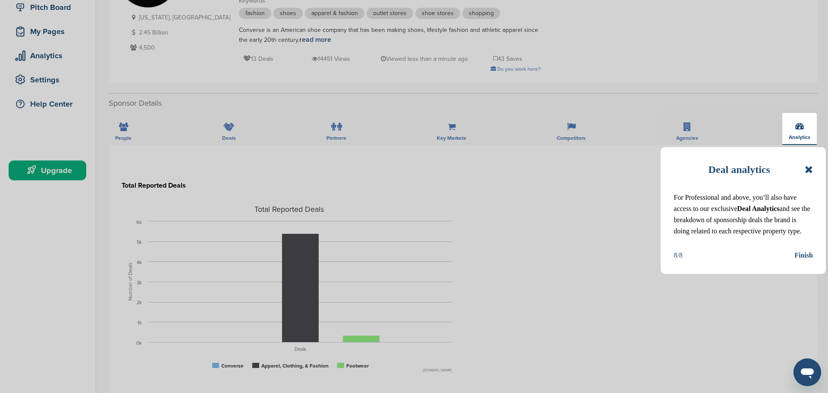
click at [804, 256] on div "Finish" at bounding box center [803, 255] width 19 height 11
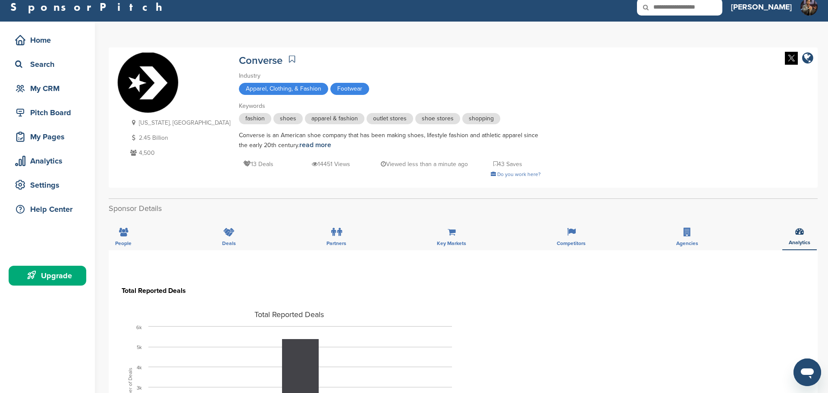
scroll to position [0, 0]
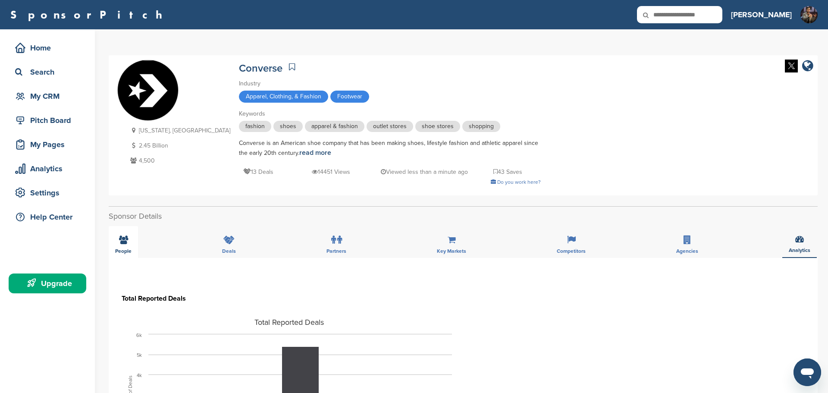
click at [124, 245] on div "People" at bounding box center [123, 242] width 29 height 32
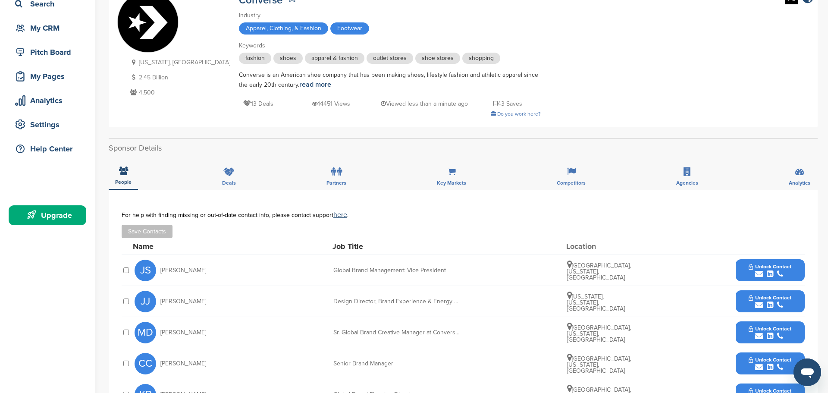
scroll to position [66, 0]
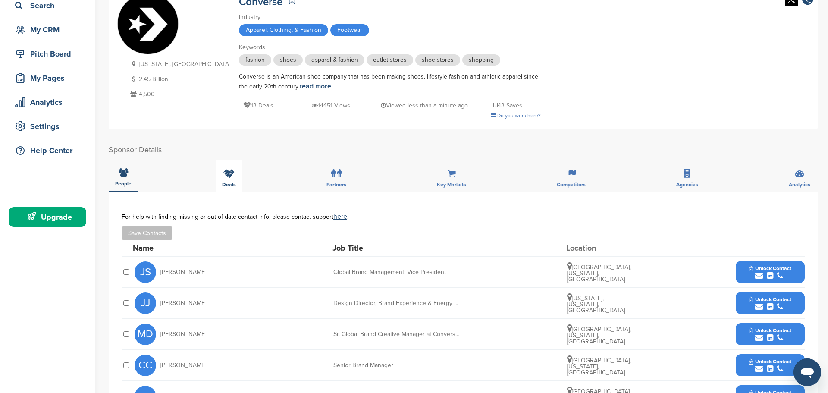
click at [225, 175] on icon at bounding box center [228, 173] width 11 height 9
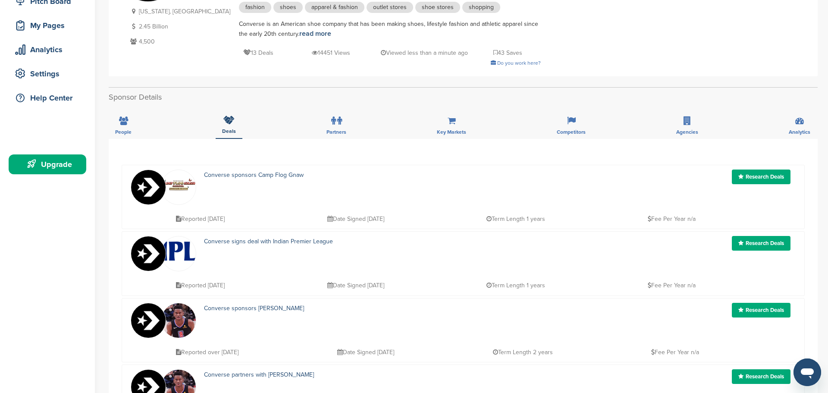
scroll to position [94, 0]
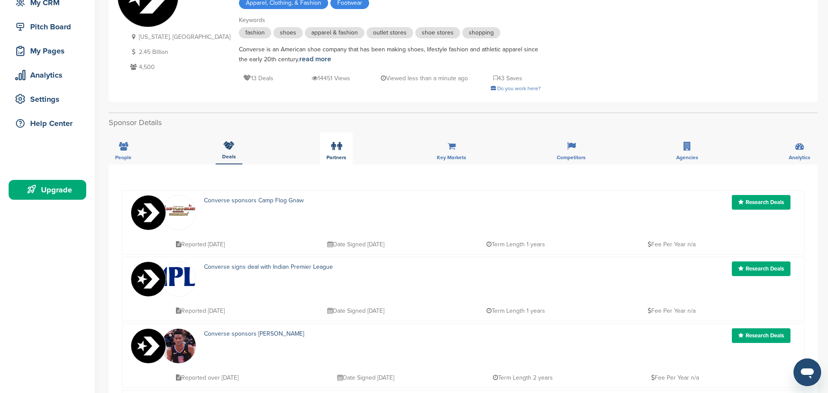
click at [337, 151] on label at bounding box center [336, 146] width 11 height 17
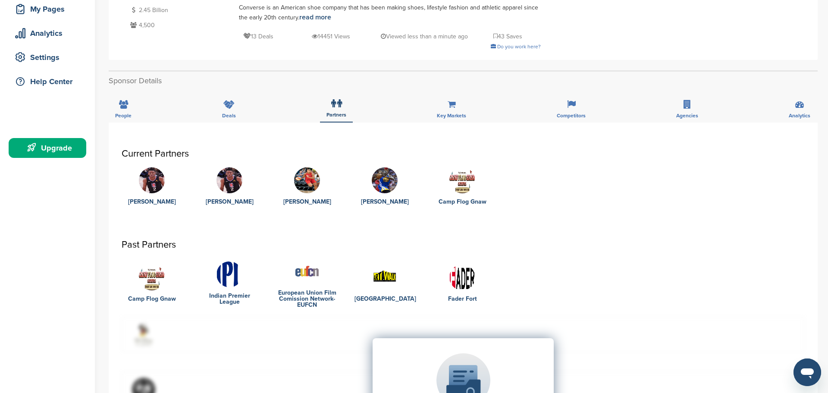
scroll to position [99, 0]
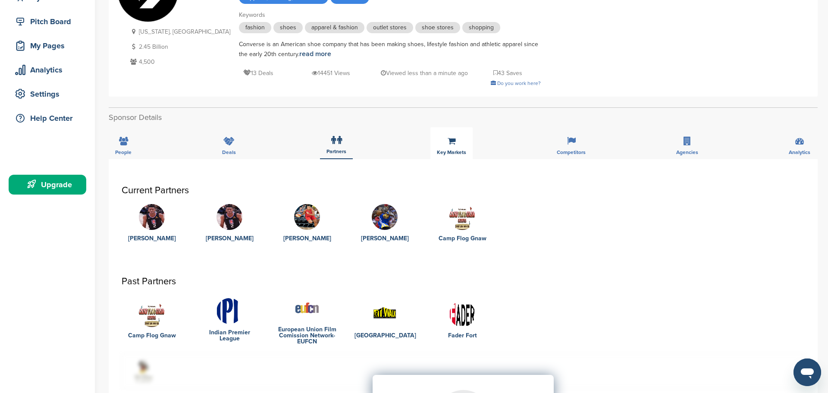
click at [452, 147] on div "Key Markets" at bounding box center [451, 143] width 42 height 32
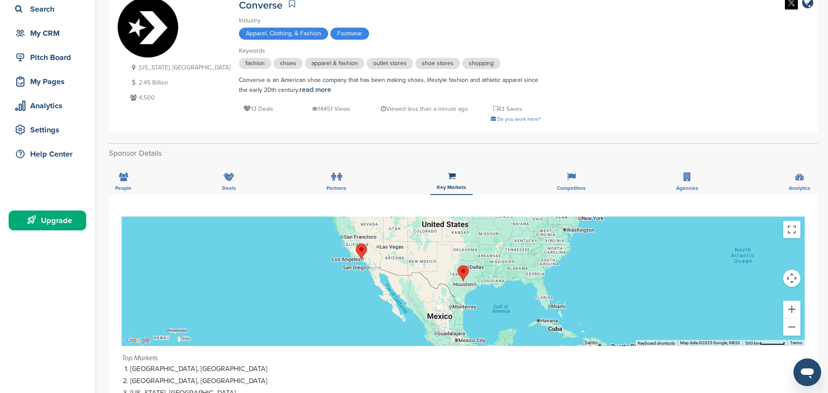
scroll to position [45, 0]
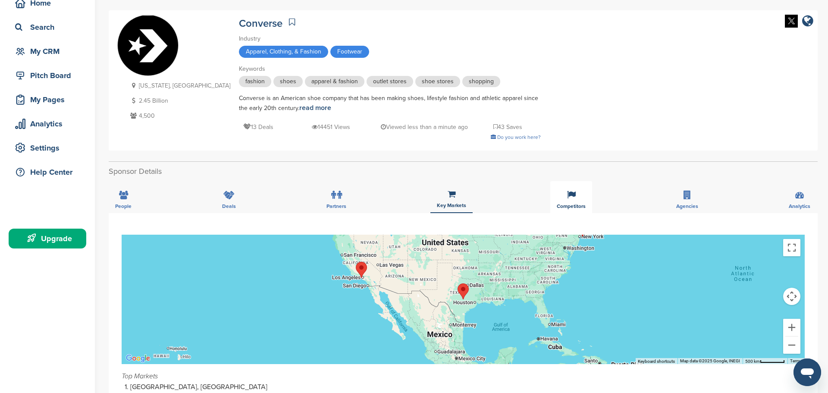
click at [578, 196] on div "Competitors" at bounding box center [571, 197] width 42 height 32
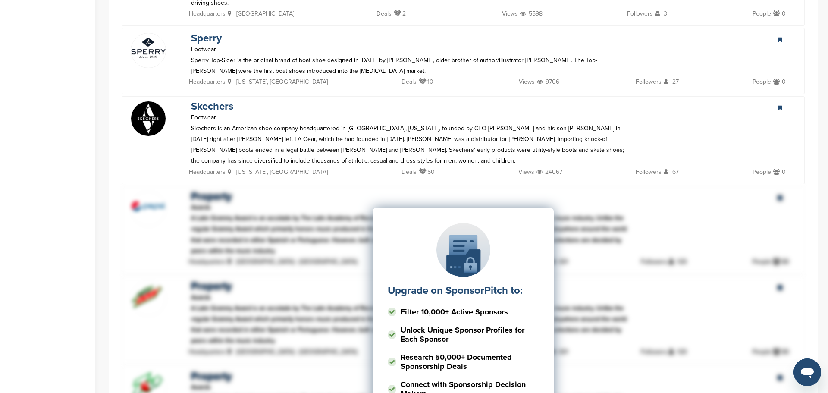
scroll to position [0, 0]
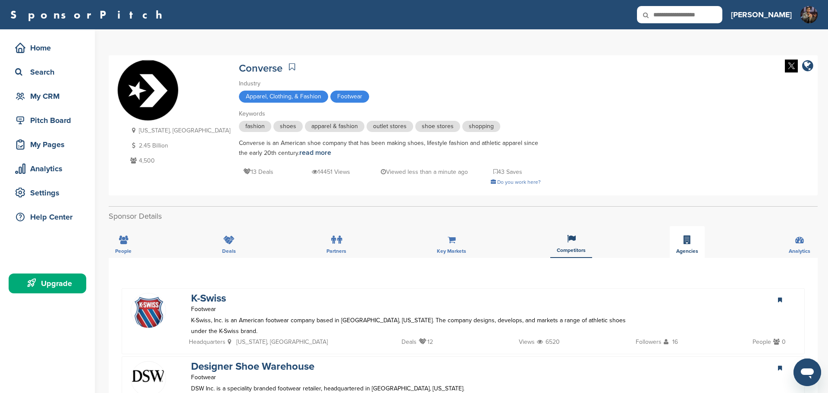
click at [687, 242] on icon at bounding box center [686, 239] width 7 height 9
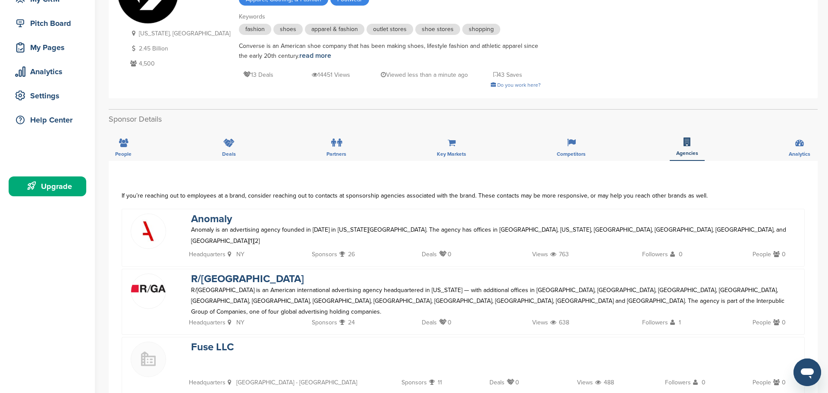
scroll to position [92, 0]
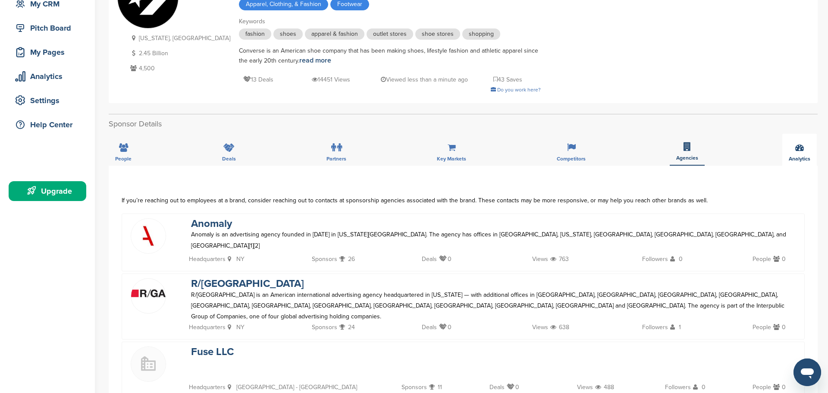
click at [802, 149] on icon at bounding box center [799, 147] width 9 height 9
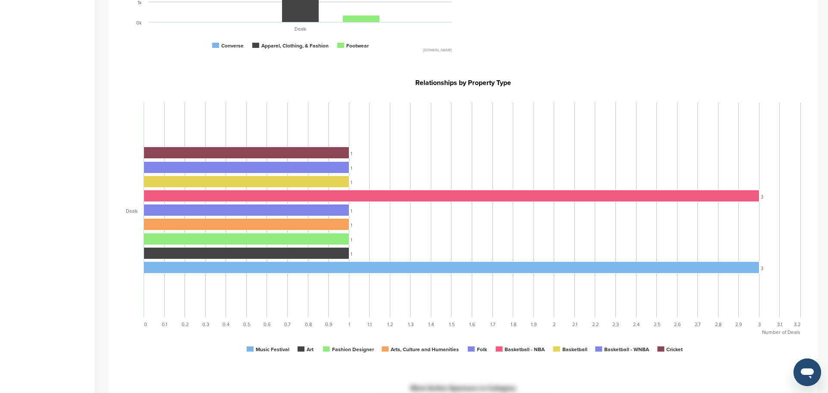
scroll to position [437, 0]
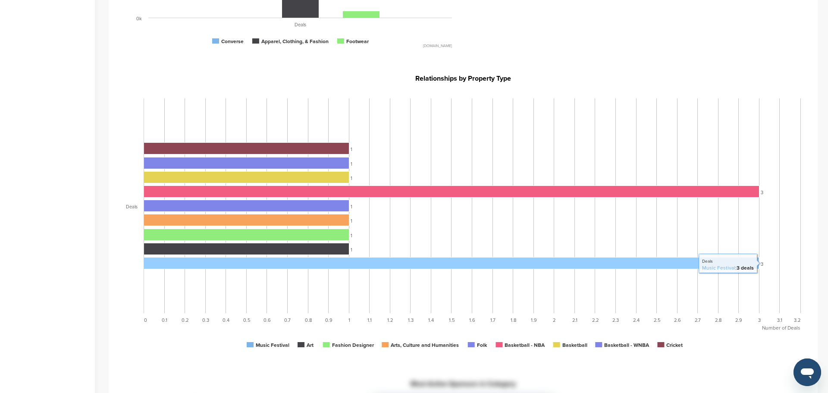
click at [716, 269] on tspan "Music Festival" at bounding box center [718, 268] width 33 height 6
click at [671, 263] on rect at bounding box center [451, 263] width 615 height 12
click at [377, 264] on rect at bounding box center [451, 263] width 615 height 12
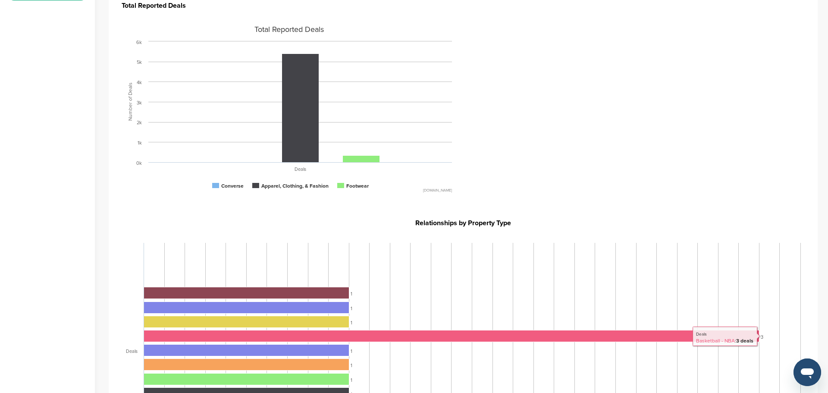
scroll to position [0, 0]
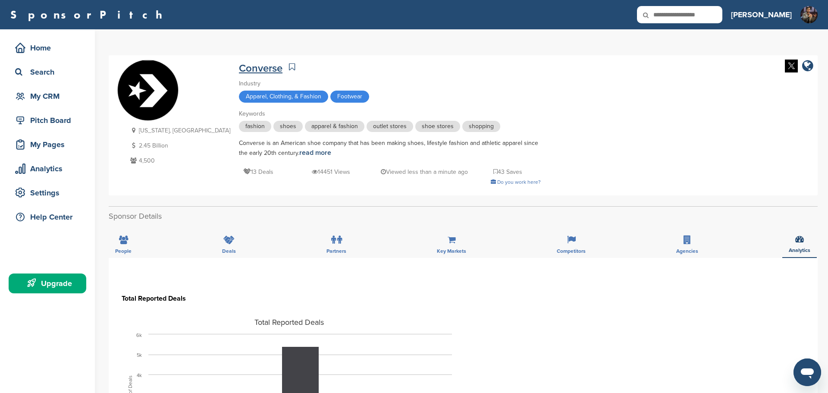
click at [239, 71] on link "Converse" at bounding box center [261, 68] width 44 height 13
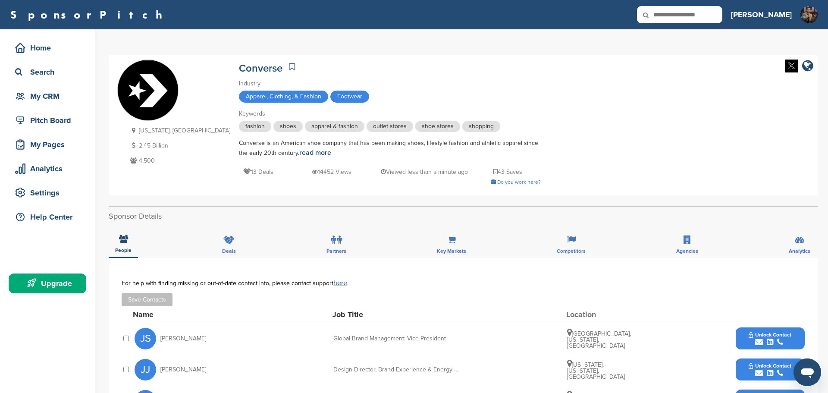
click at [289, 67] on icon at bounding box center [292, 67] width 6 height 9
click at [46, 73] on div "Search" at bounding box center [49, 72] width 73 height 16
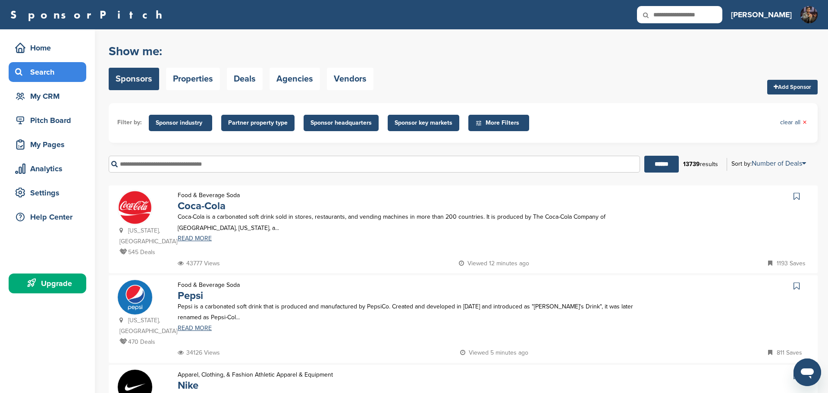
click at [211, 164] on input "text" at bounding box center [374, 164] width 531 height 17
type input "**********"
click at [644, 156] on input "******" at bounding box center [661, 164] width 34 height 17
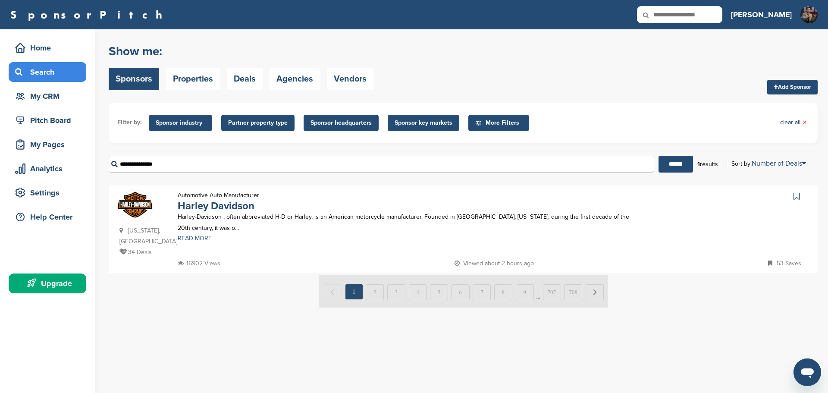
click at [191, 238] on link "READ MORE" at bounding box center [409, 238] width 463 height 6
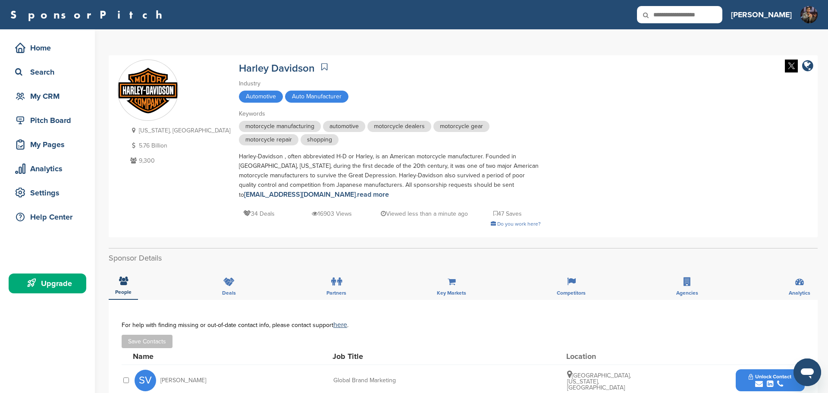
click at [321, 65] on icon at bounding box center [324, 67] width 6 height 9
click at [58, 96] on div "My CRM" at bounding box center [49, 96] width 73 height 16
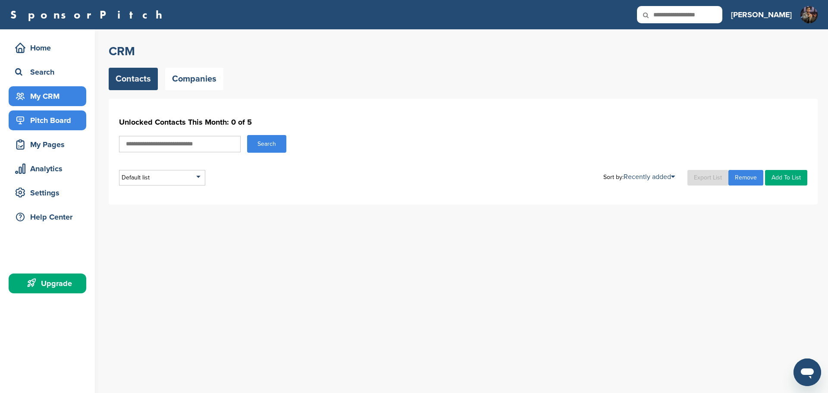
click at [50, 122] on div "Pitch Board" at bounding box center [49, 121] width 73 height 16
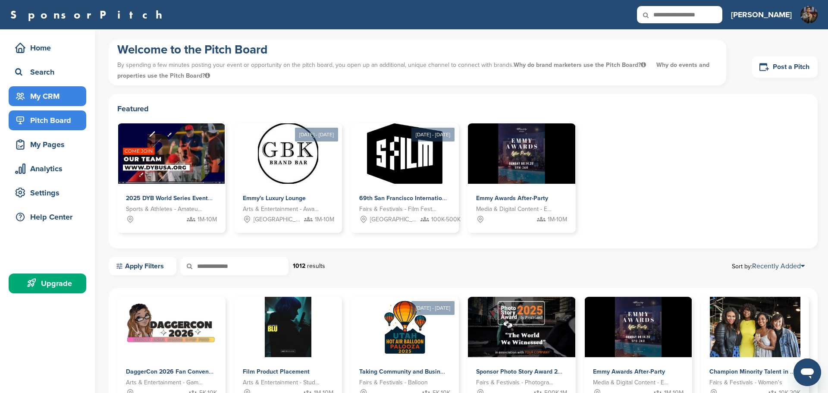
click at [51, 93] on div "My CRM" at bounding box center [49, 96] width 73 height 16
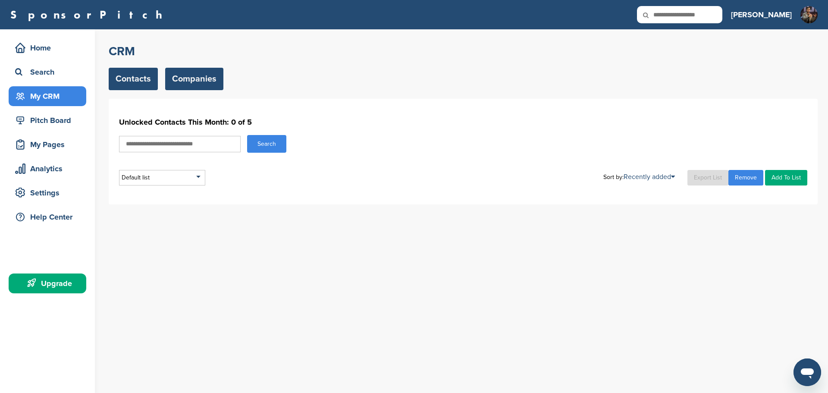
click at [188, 78] on link "Companies" at bounding box center [194, 79] width 58 height 22
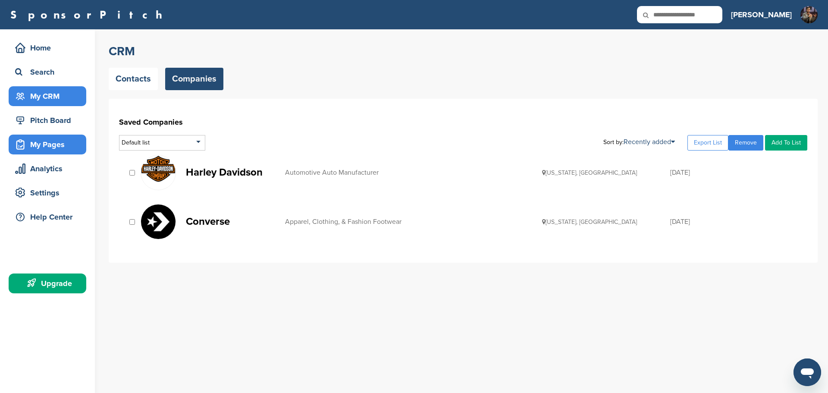
click at [31, 146] on div "My Pages" at bounding box center [49, 145] width 73 height 16
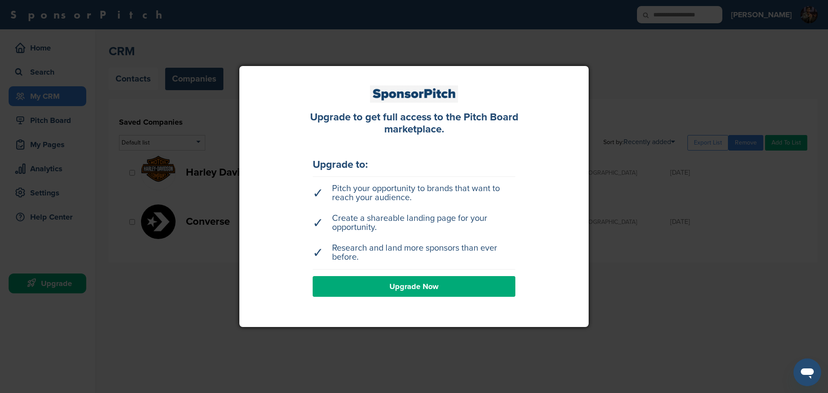
click at [625, 116] on div at bounding box center [414, 196] width 828 height 393
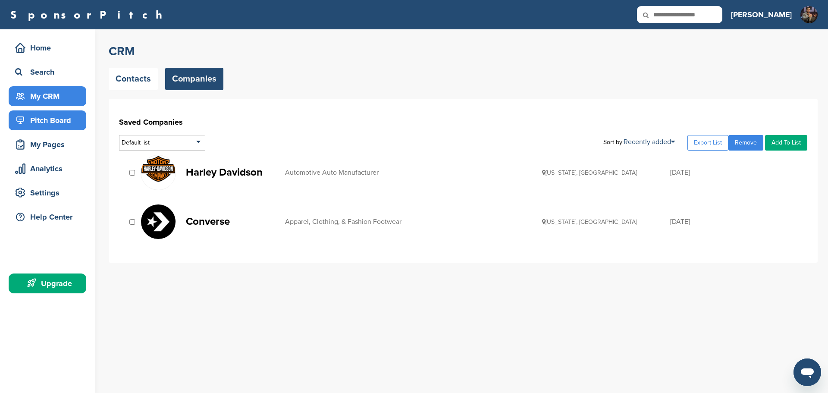
click at [51, 124] on div "Pitch Board" at bounding box center [49, 121] width 73 height 16
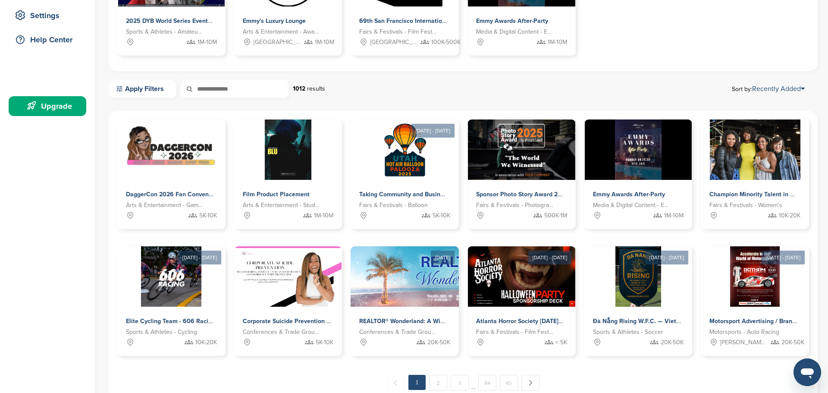
scroll to position [263, 0]
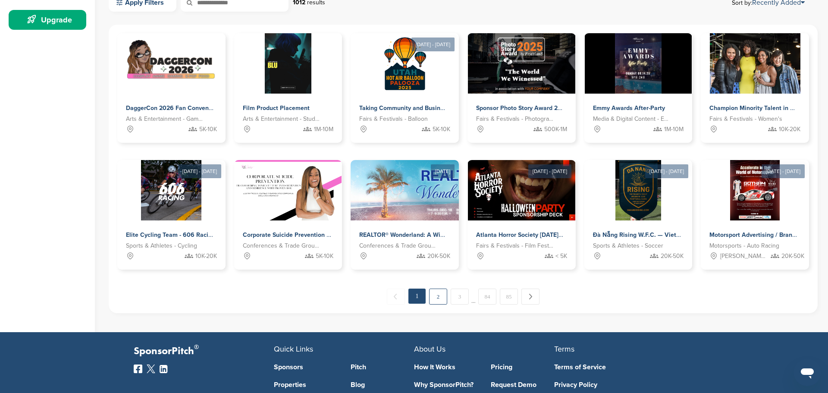
click at [434, 297] on link "2" at bounding box center [438, 296] width 18 height 16
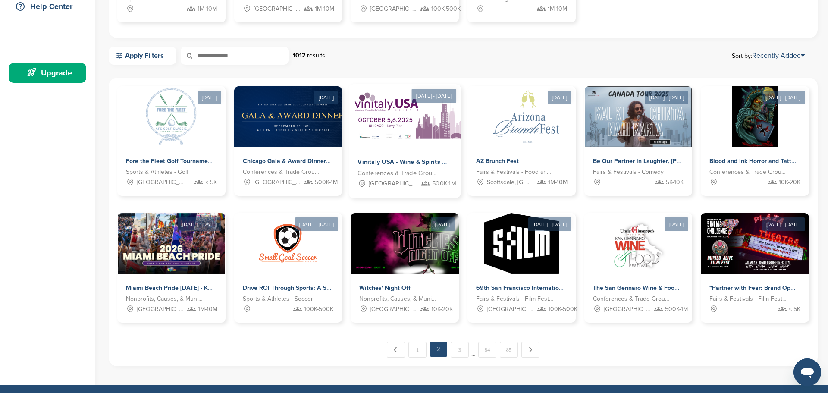
scroll to position [212, 0]
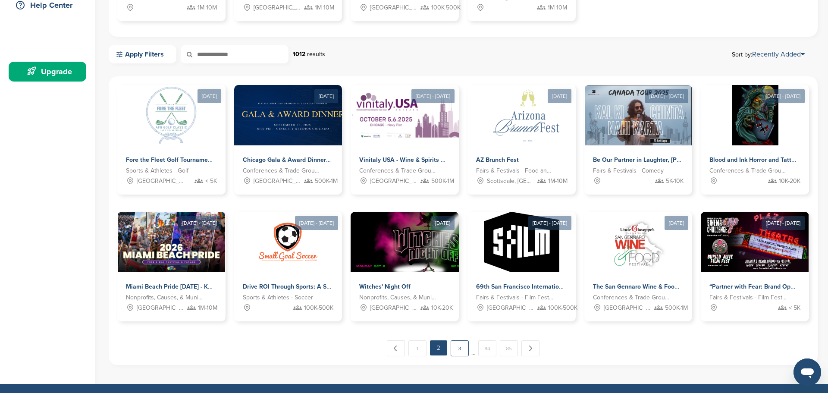
click at [457, 346] on link "3" at bounding box center [459, 348] width 18 height 16
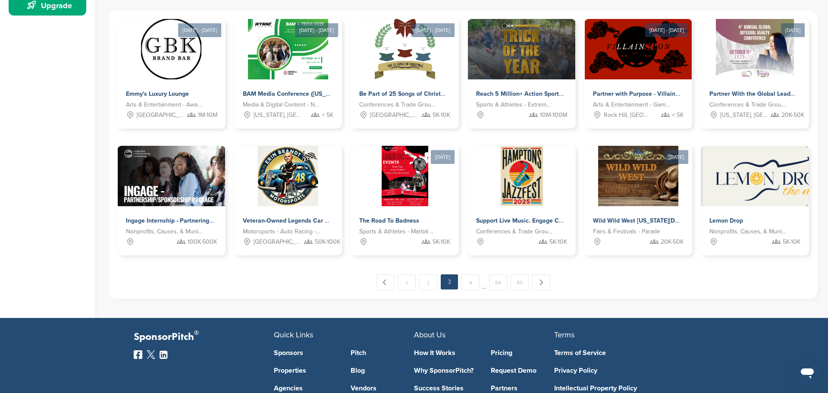
scroll to position [278, 0]
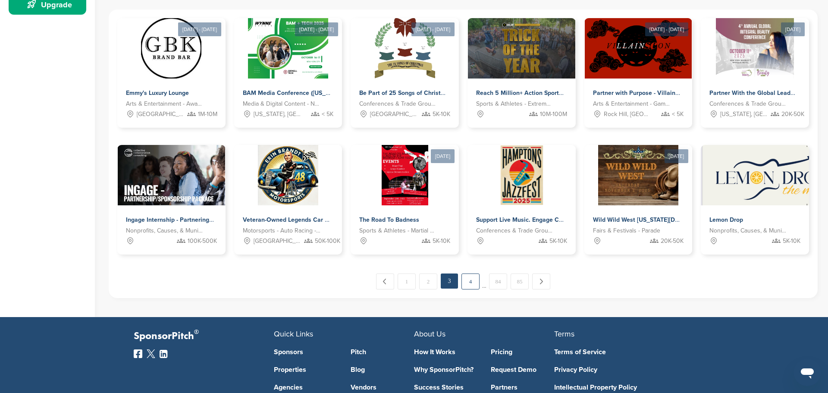
click at [474, 281] on link "4" at bounding box center [470, 281] width 18 height 16
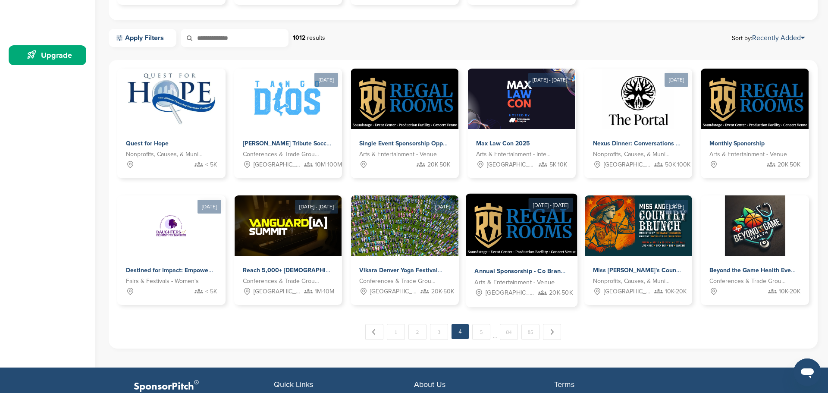
scroll to position [235, 0]
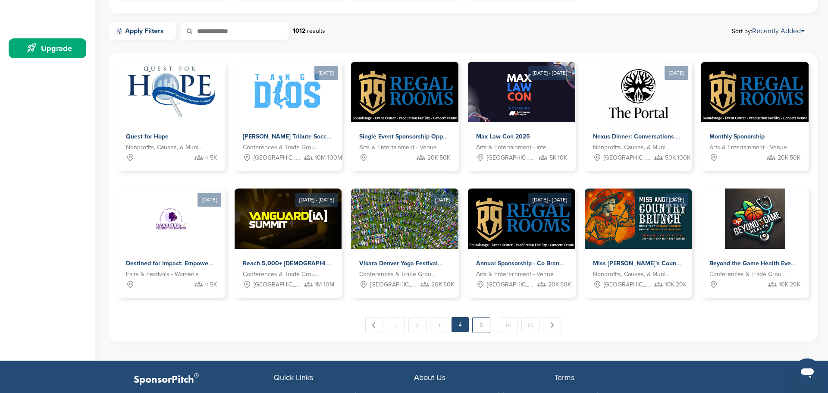
click at [482, 326] on link "5" at bounding box center [481, 325] width 18 height 16
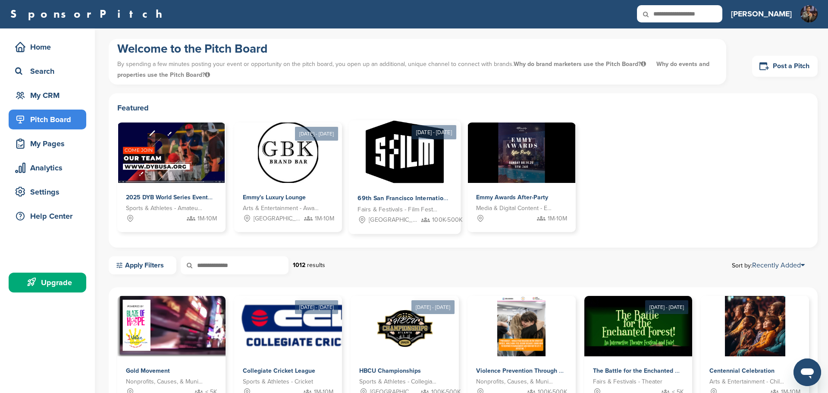
scroll to position [0, 0]
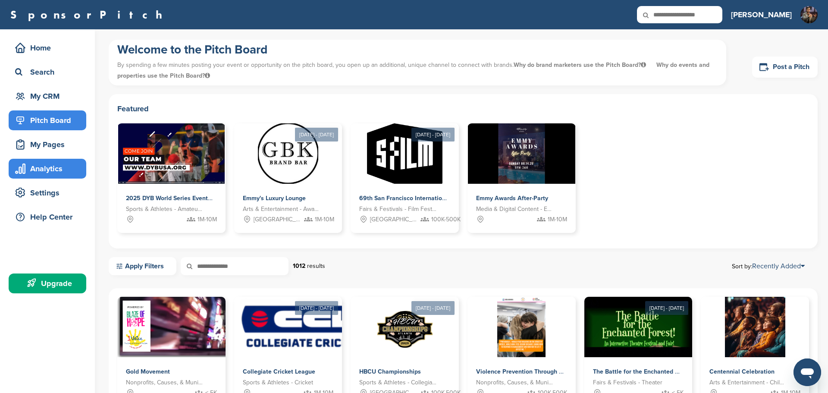
click at [46, 169] on div "Analytics" at bounding box center [49, 169] width 73 height 16
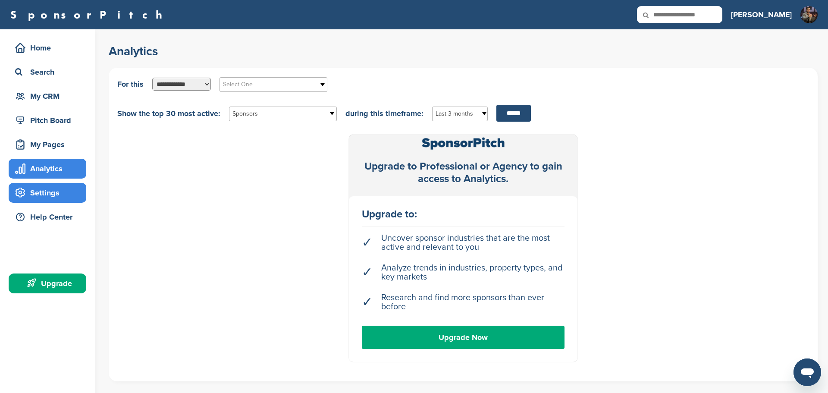
click at [42, 191] on div "Settings" at bounding box center [49, 193] width 73 height 16
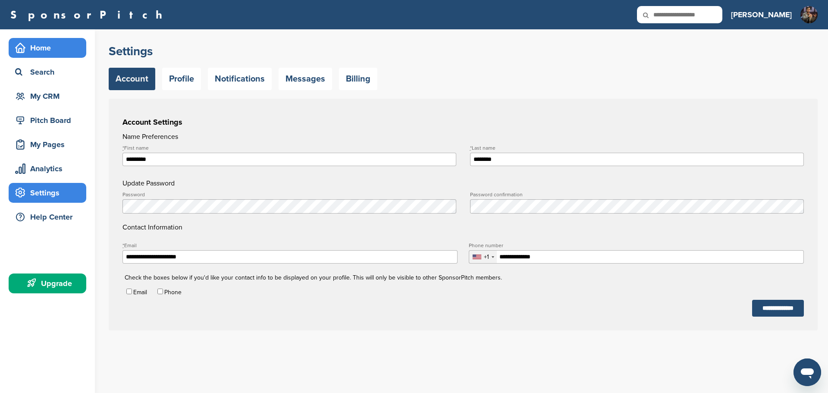
click at [54, 53] on div "Home" at bounding box center [49, 48] width 73 height 16
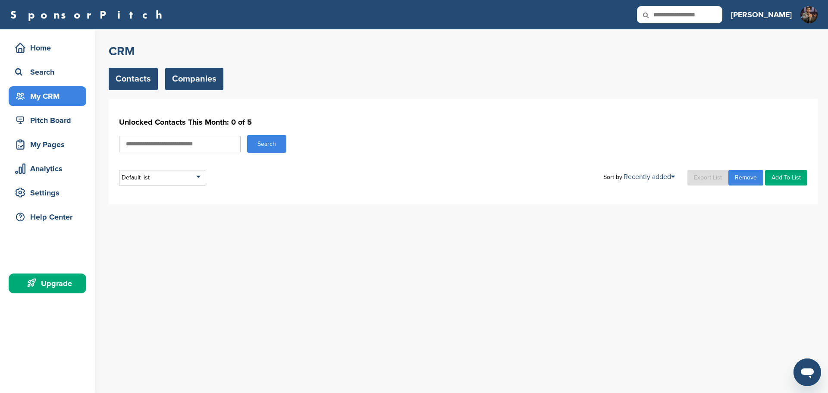
click at [202, 78] on link "Companies" at bounding box center [194, 79] width 58 height 22
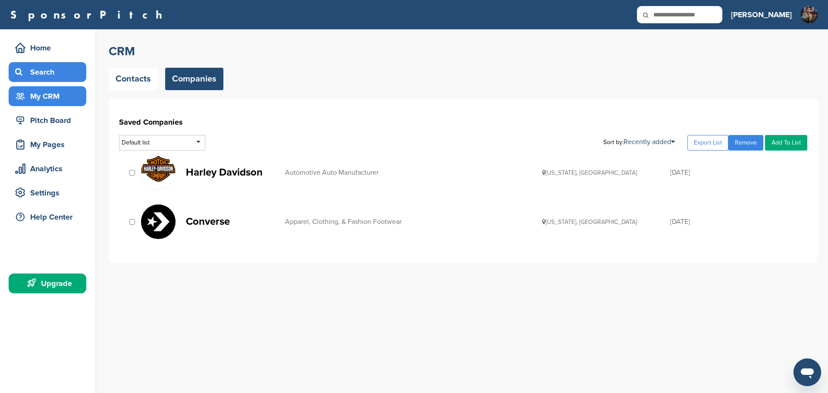
click at [61, 69] on div "Search" at bounding box center [49, 72] width 73 height 16
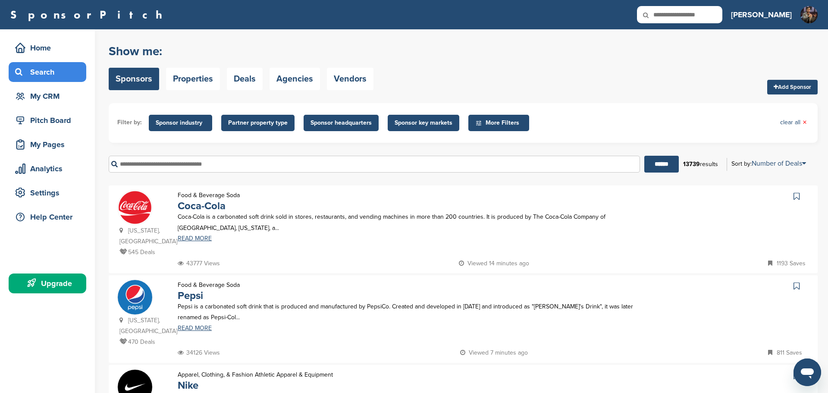
click at [190, 166] on input "text" at bounding box center [374, 164] width 531 height 17
type input "*******"
click at [644, 156] on input "******" at bounding box center [661, 164] width 34 height 17
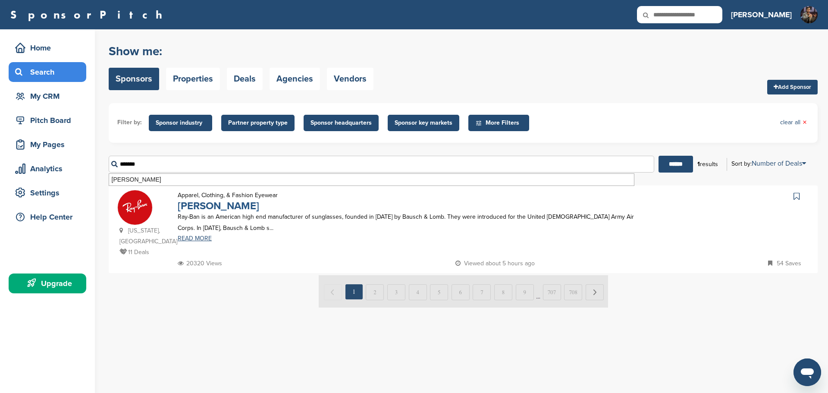
click at [197, 206] on link "Ray-Ban" at bounding box center [218, 206] width 81 height 13
click at [52, 95] on div "My CRM" at bounding box center [49, 96] width 73 height 16
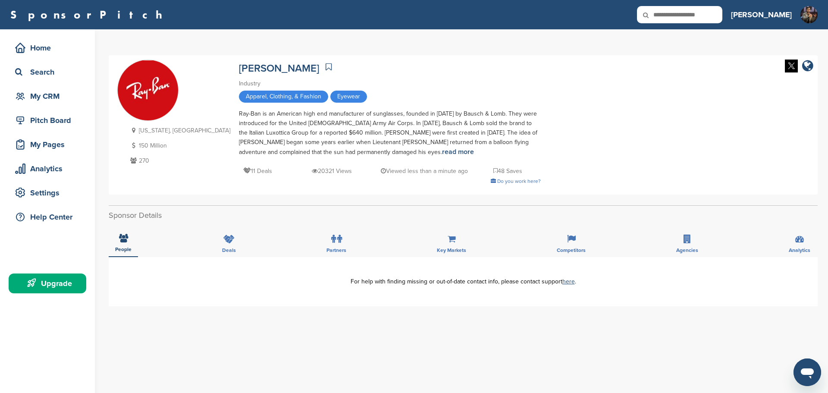
click at [325, 65] on icon at bounding box center [328, 67] width 6 height 9
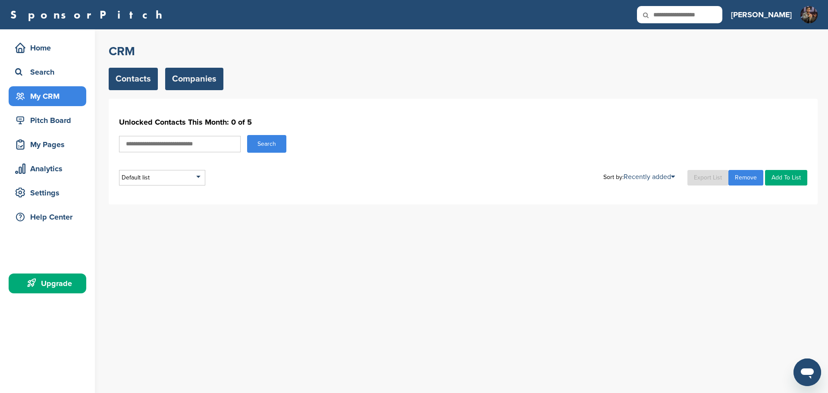
click at [200, 80] on link "Companies" at bounding box center [194, 79] width 58 height 22
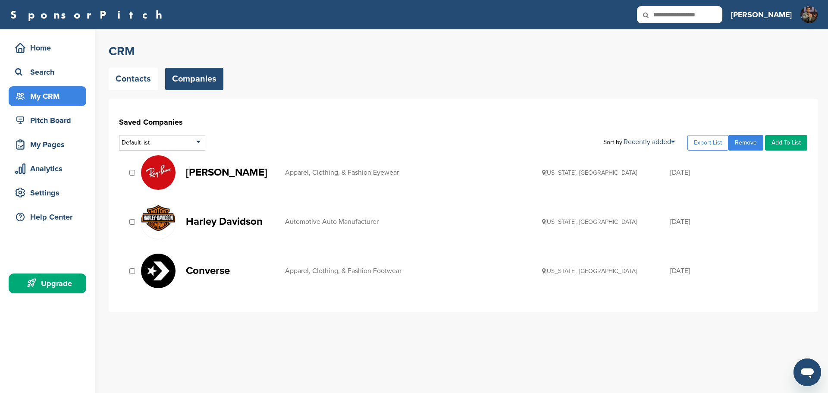
click at [56, 287] on div "Upgrade" at bounding box center [49, 283] width 73 height 16
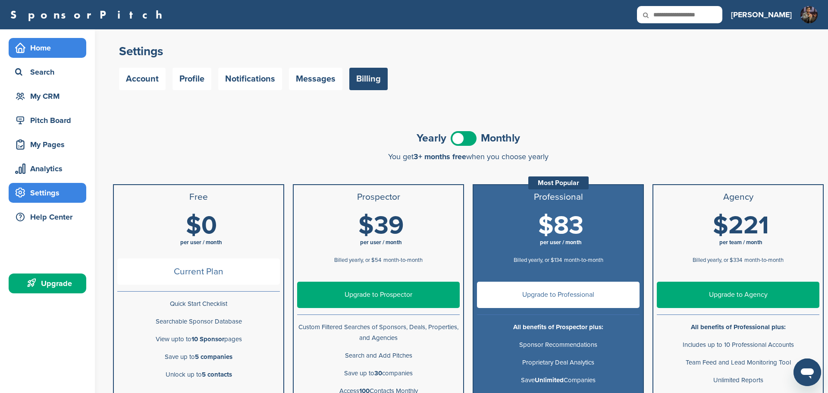
click at [46, 52] on div "Home" at bounding box center [49, 48] width 73 height 16
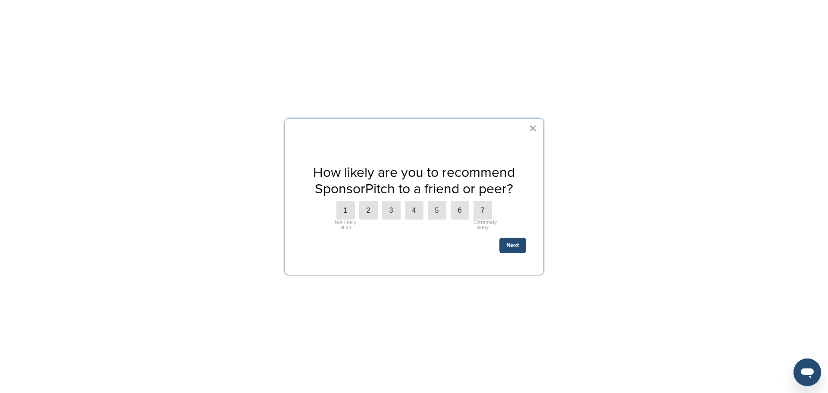
click at [534, 125] on button "×" at bounding box center [533, 128] width 8 height 14
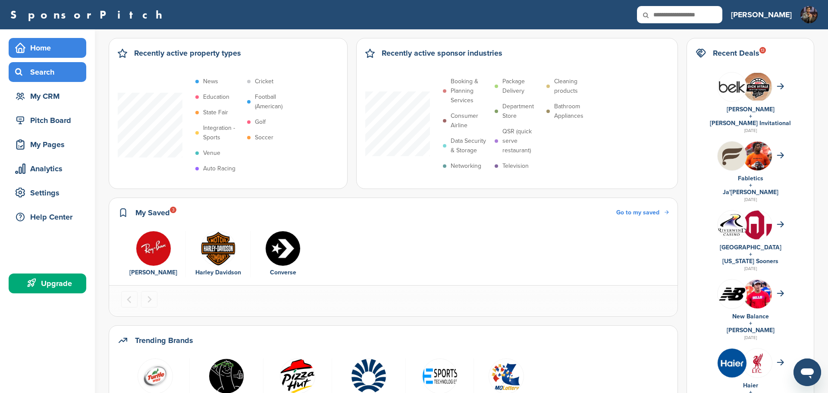
click at [65, 72] on div "Search" at bounding box center [49, 72] width 73 height 16
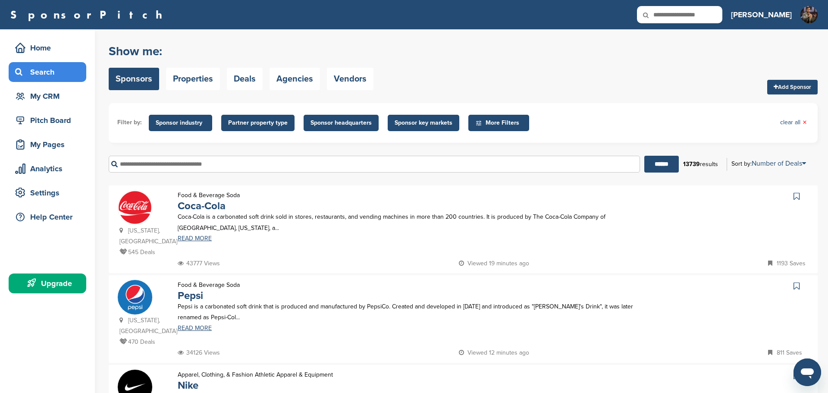
click at [201, 165] on input "text" at bounding box center [374, 164] width 531 height 17
click at [644, 156] on input "******" at bounding box center [661, 164] width 34 height 17
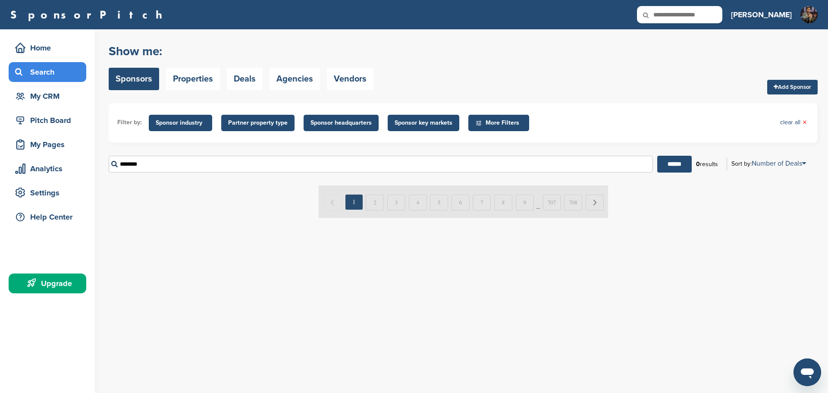
click at [134, 164] on input "********" at bounding box center [381, 164] width 544 height 17
click at [657, 156] on input "******" at bounding box center [674, 164] width 34 height 17
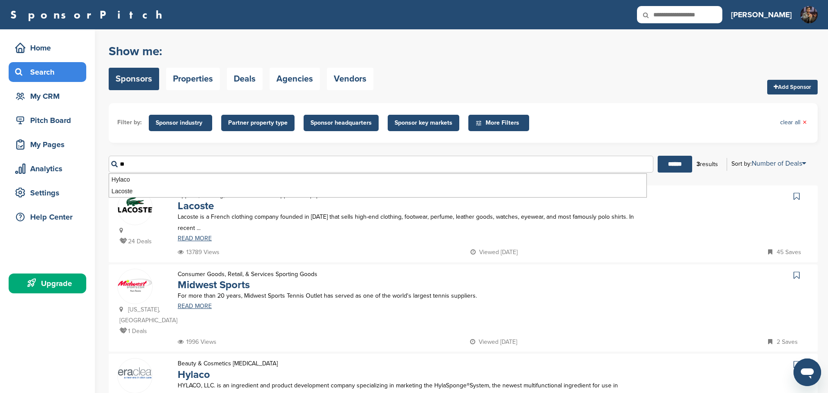
type input "*"
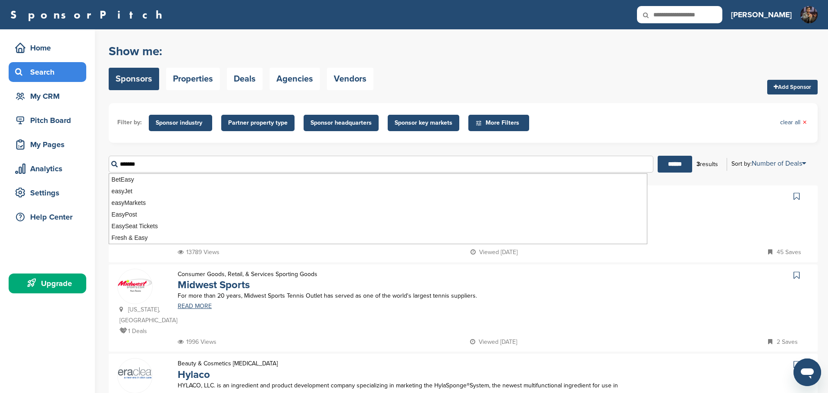
click at [657, 156] on input "******" at bounding box center [674, 164] width 34 height 17
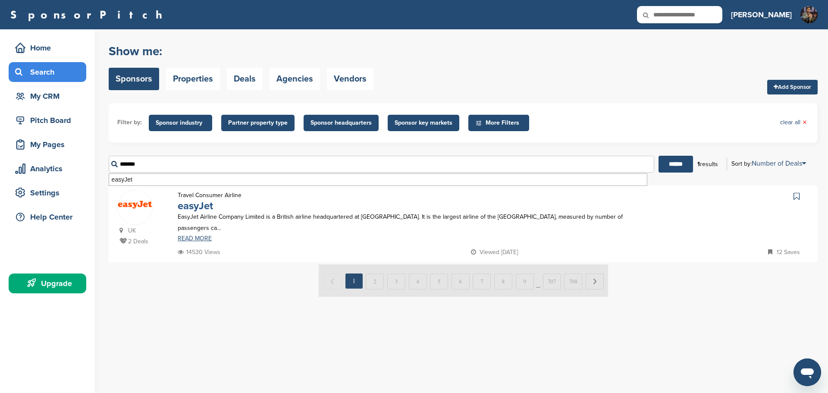
click at [196, 209] on link "easyJet" at bounding box center [195, 206] width 35 height 13
click at [130, 164] on input "*******" at bounding box center [381, 164] width 545 height 17
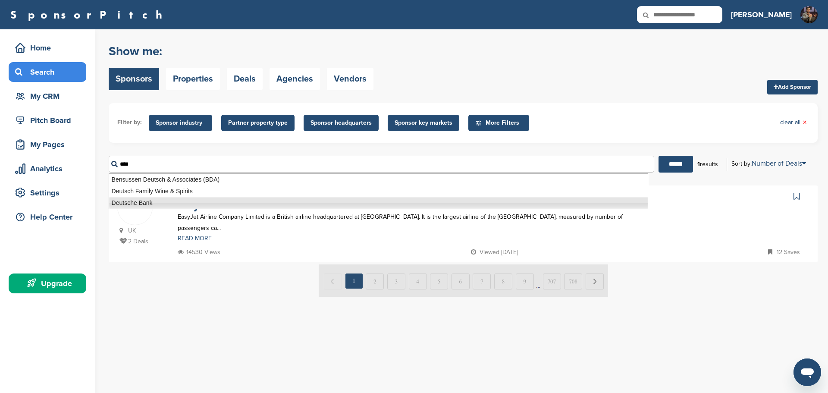
click at [148, 200] on li "Deutsche Bank" at bounding box center [378, 203] width 539 height 13
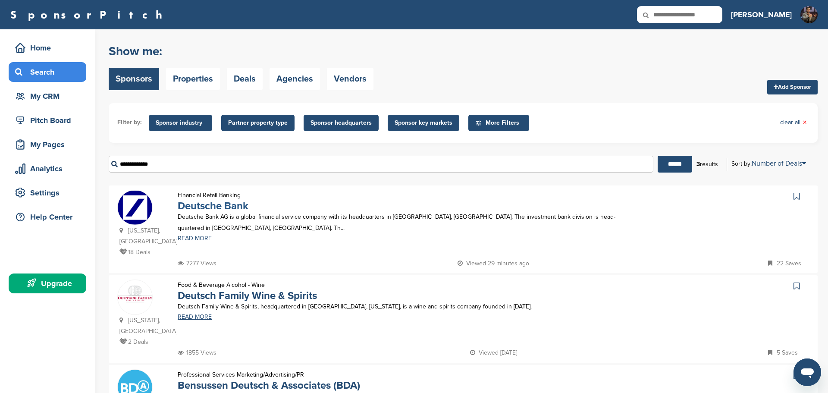
type input "**********"
click at [198, 206] on link "Deutsche Bank" at bounding box center [213, 206] width 71 height 13
click at [58, 92] on div "My CRM" at bounding box center [49, 96] width 73 height 16
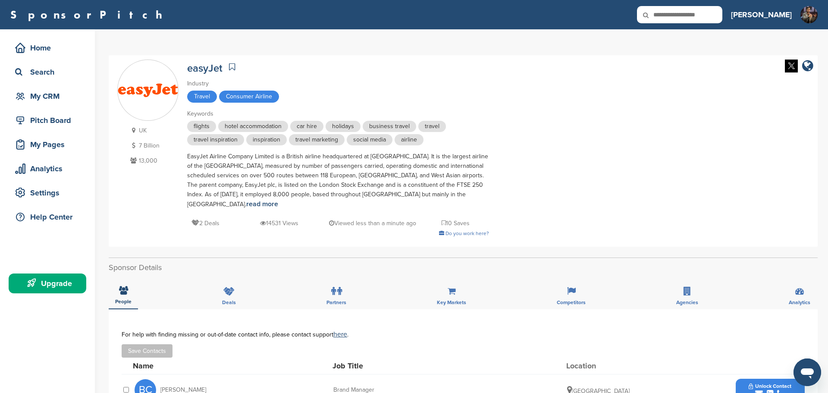
click at [232, 67] on icon at bounding box center [232, 67] width 6 height 9
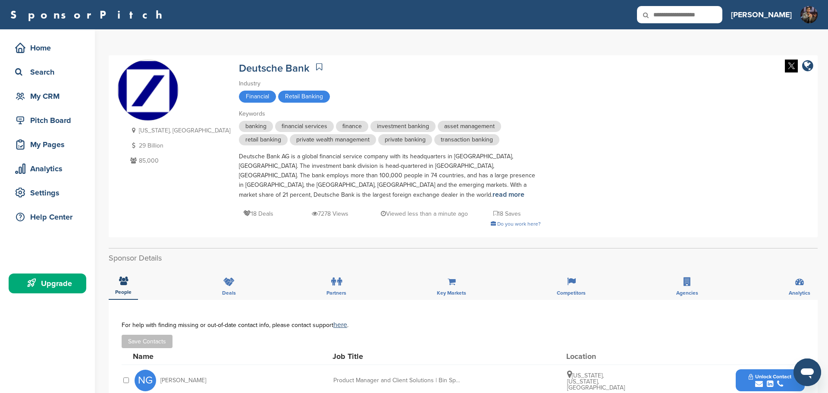
click at [316, 65] on icon at bounding box center [319, 67] width 6 height 9
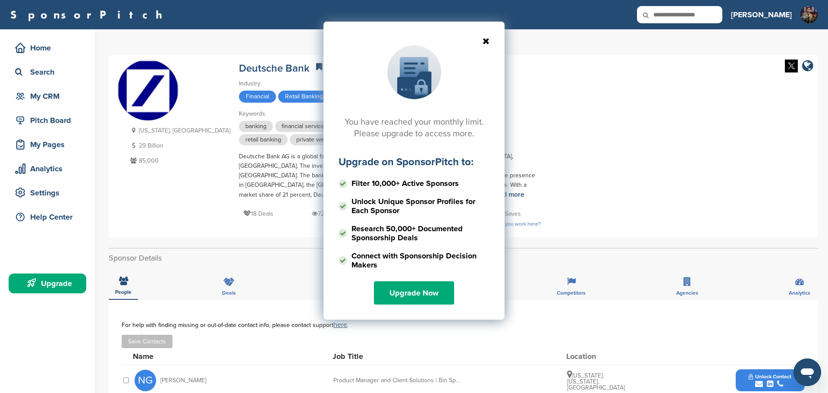
click at [487, 42] on icon at bounding box center [413, 41] width 151 height 9
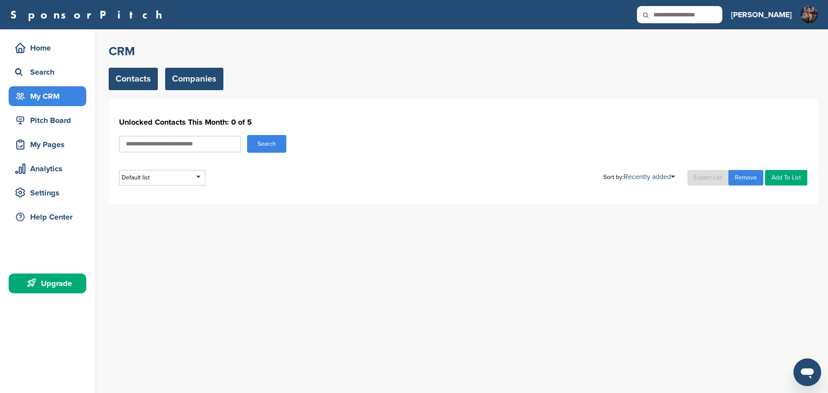
click at [199, 81] on link "Companies" at bounding box center [194, 79] width 58 height 22
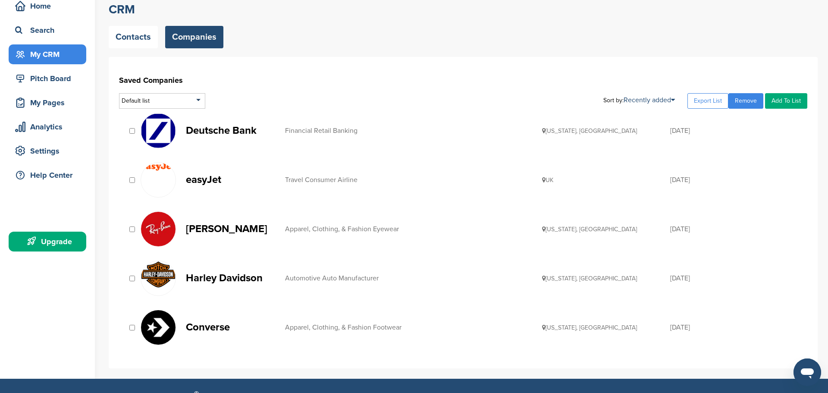
scroll to position [47, 0]
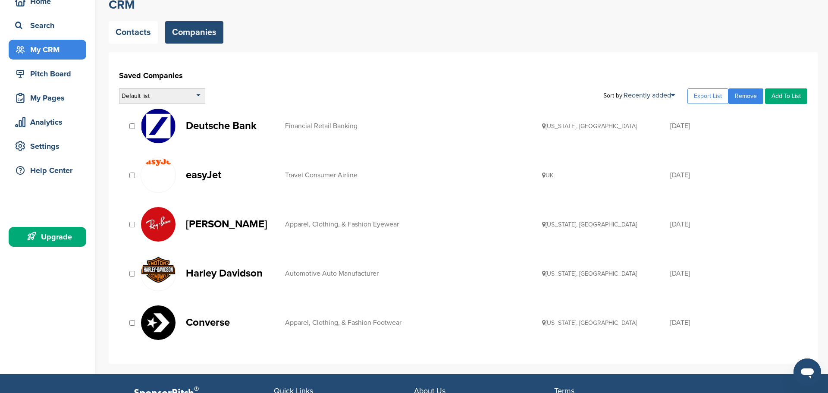
click at [194, 99] on div "Default list" at bounding box center [162, 96] width 86 height 16
click at [156, 108] on input "text" at bounding box center [161, 107] width 85 height 11
click at [320, 72] on h1 "Saved Companies" at bounding box center [463, 76] width 688 height 16
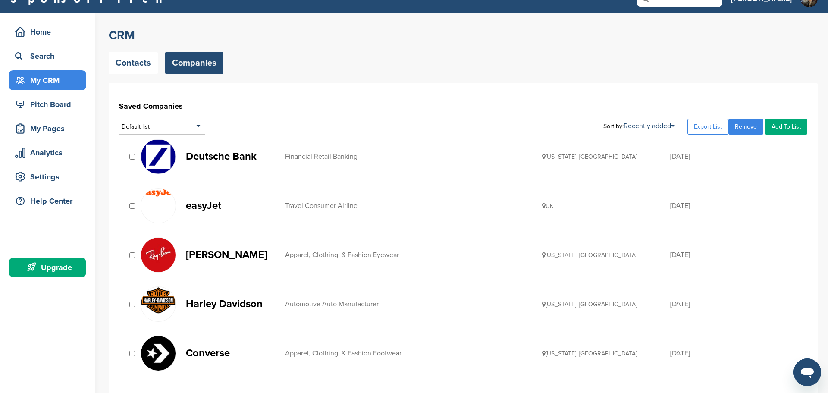
scroll to position [0, 0]
